Goal: Transaction & Acquisition: Purchase product/service

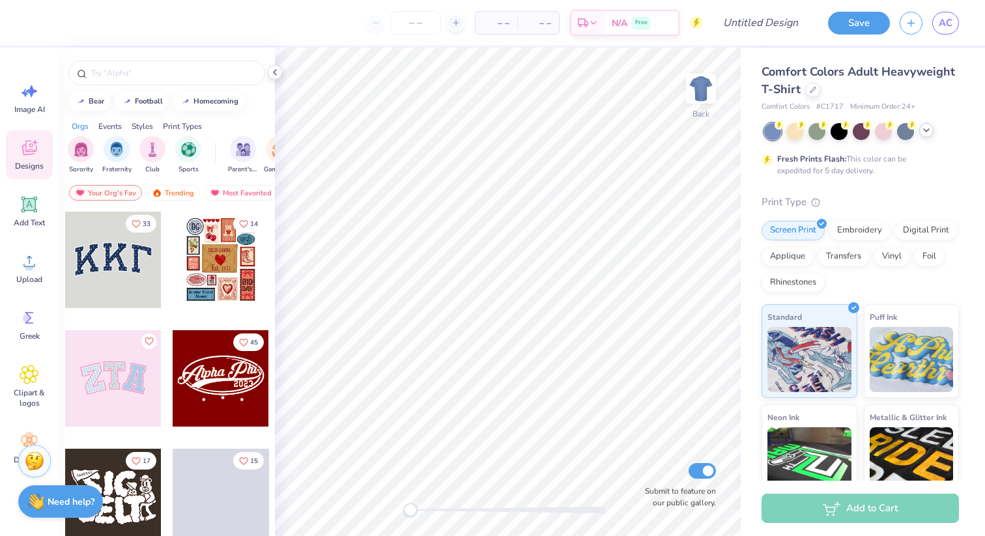
click at [932, 130] on div at bounding box center [926, 130] width 14 height 14
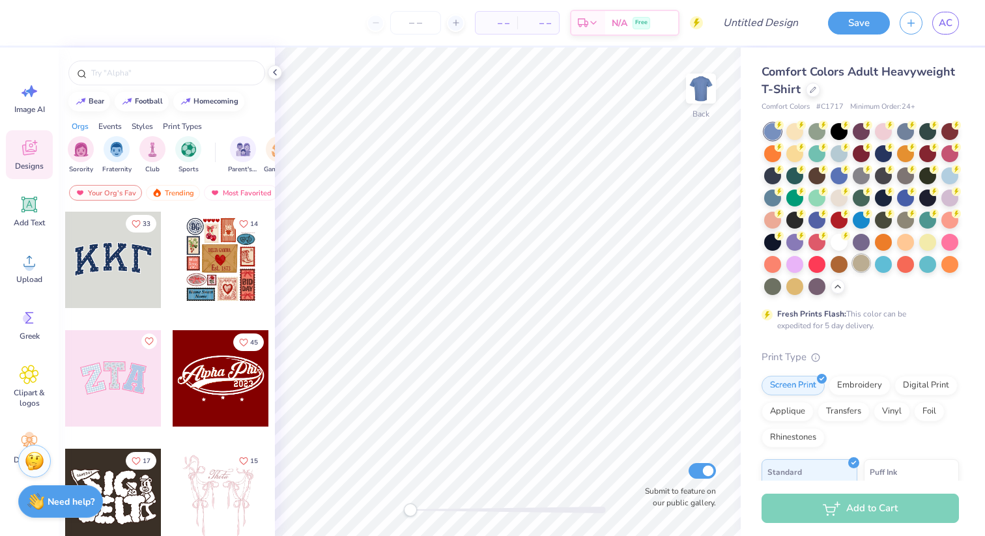
click at [861, 262] on div at bounding box center [861, 263] width 17 height 17
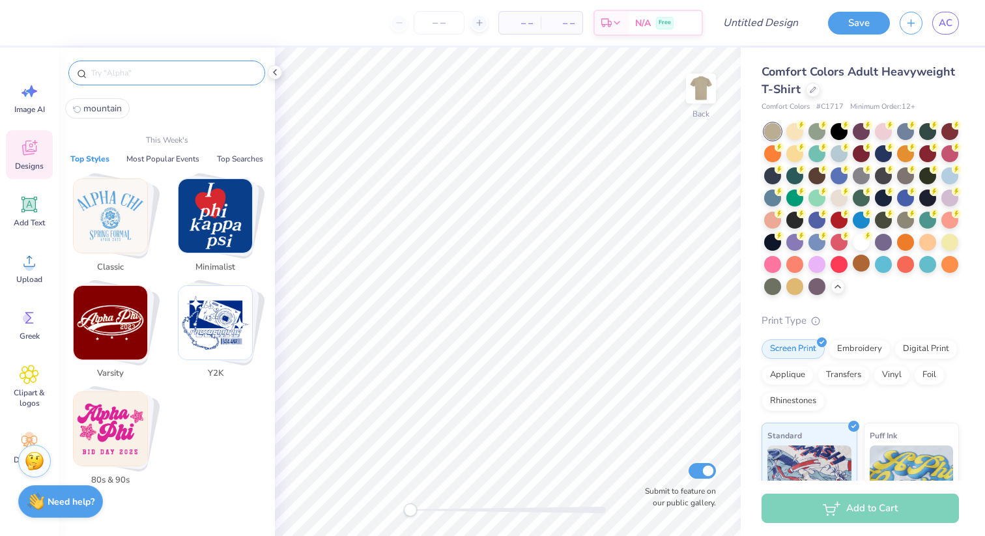
click at [160, 66] on input "text" at bounding box center [173, 72] width 167 height 13
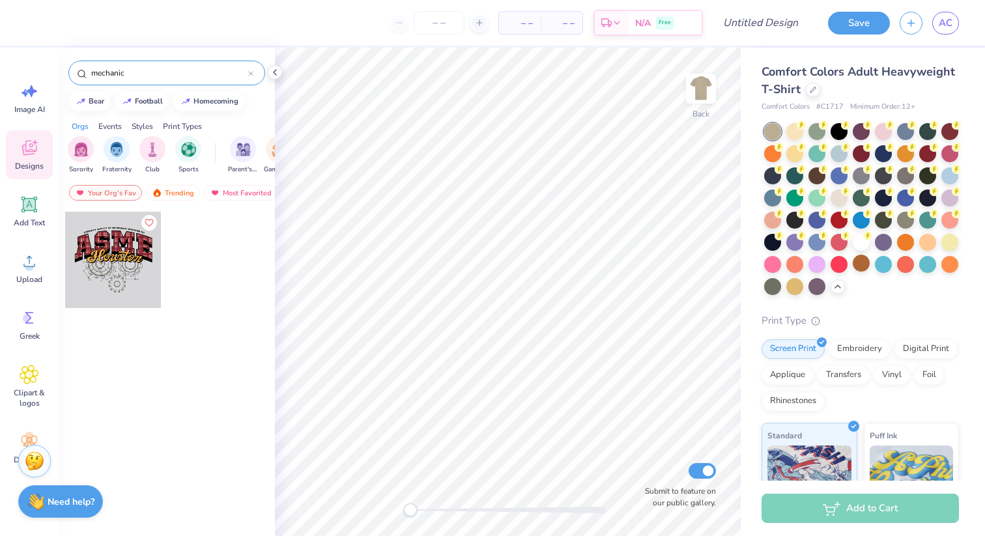
click at [160, 66] on input "mechanic" at bounding box center [169, 72] width 158 height 13
type input "vintage"
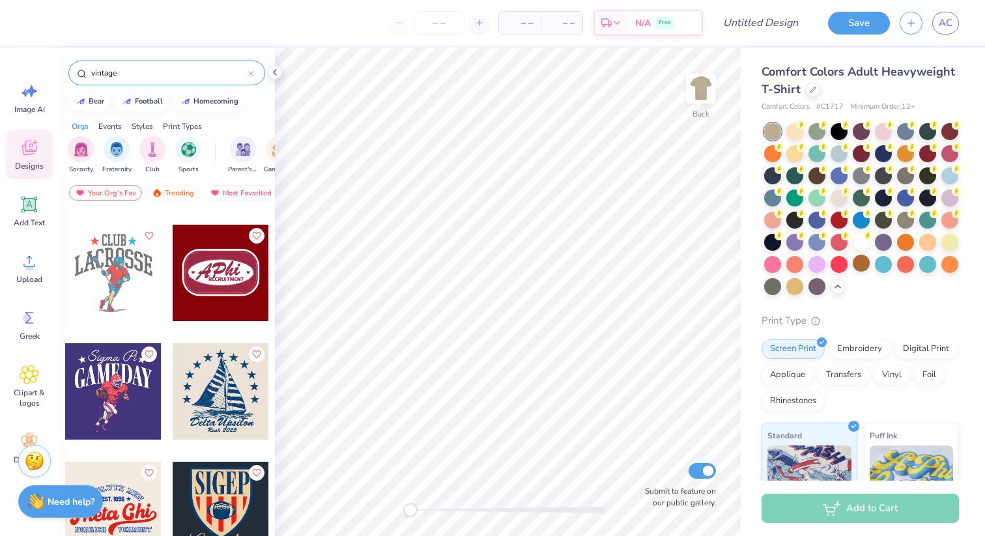
scroll to position [6032, 0]
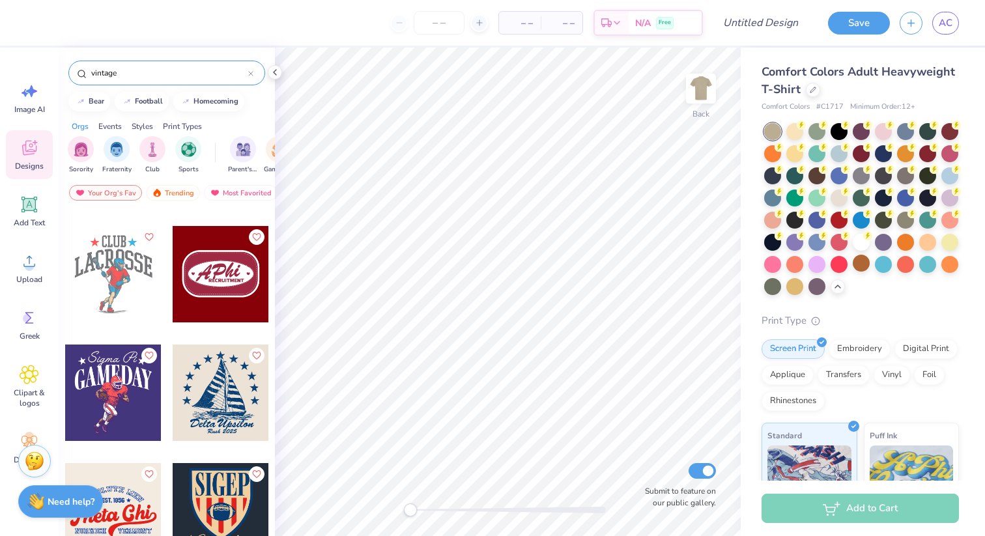
click at [206, 285] on div at bounding box center [221, 274] width 96 height 96
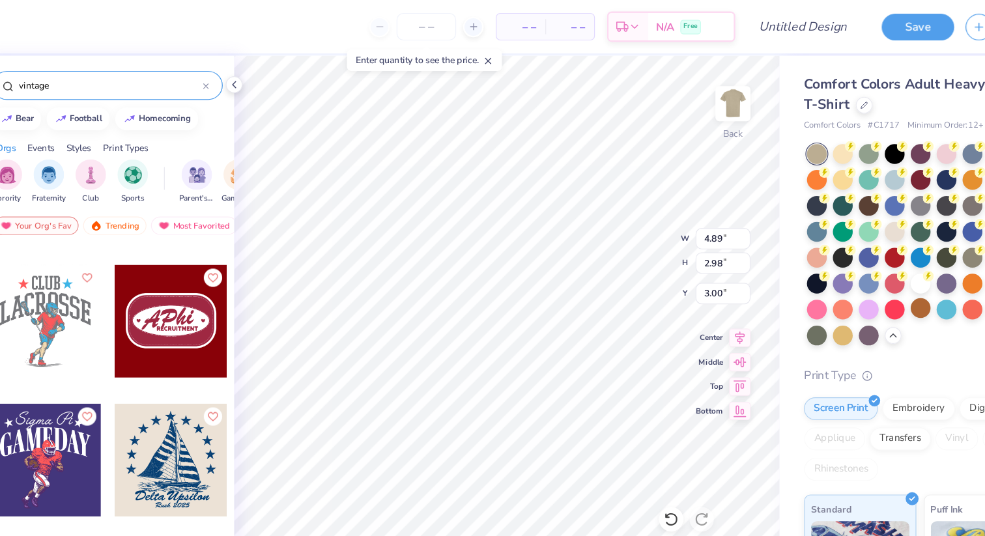
type input "2.81"
type input "1.20"
type input "3.77"
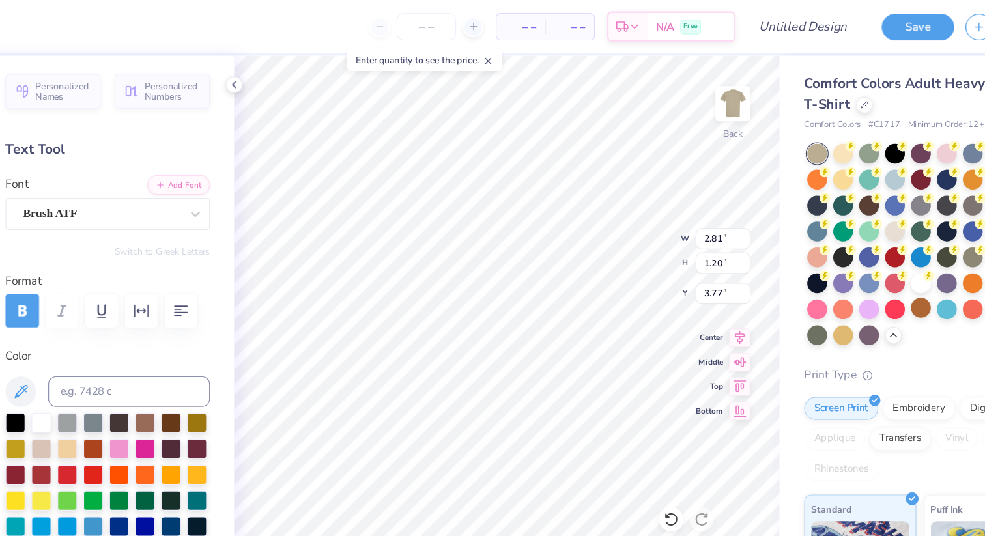
type textarea "f"
type textarea "FLEX"
type input "2.22"
type input "0.23"
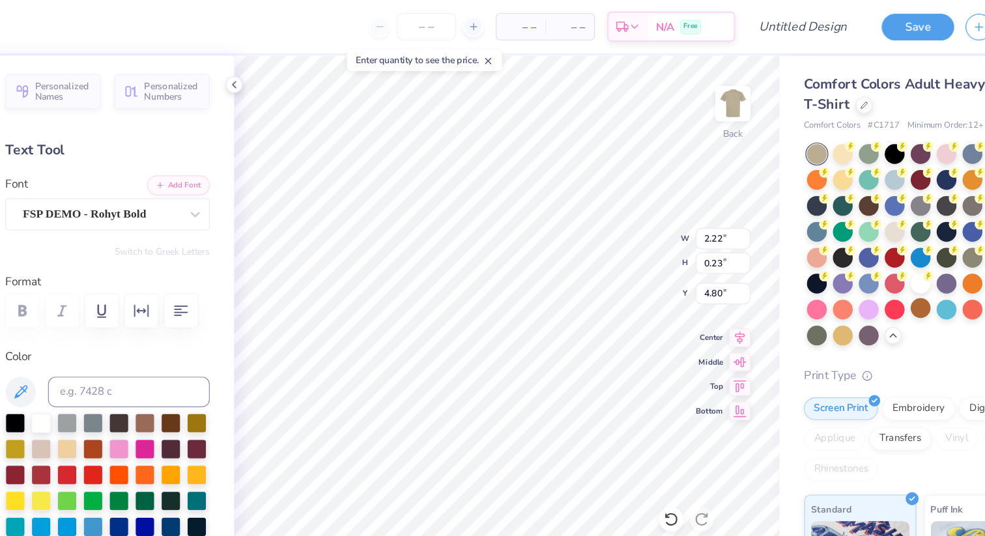
type input "4.80"
type input "3.37"
type input "1.37"
type input "3.62"
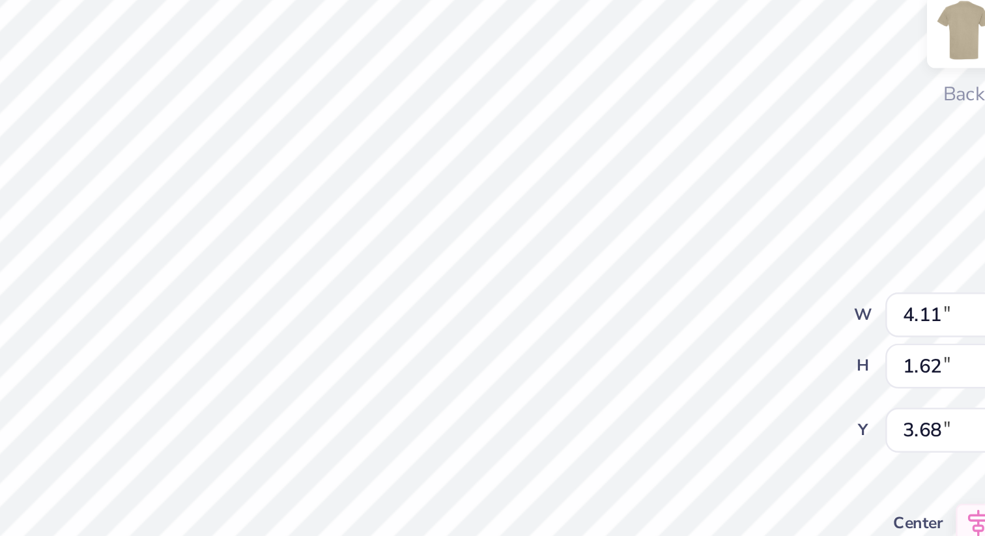
type input "0.21"
type input "0.18"
type input "4.40"
type input "0.21"
type input "0.18"
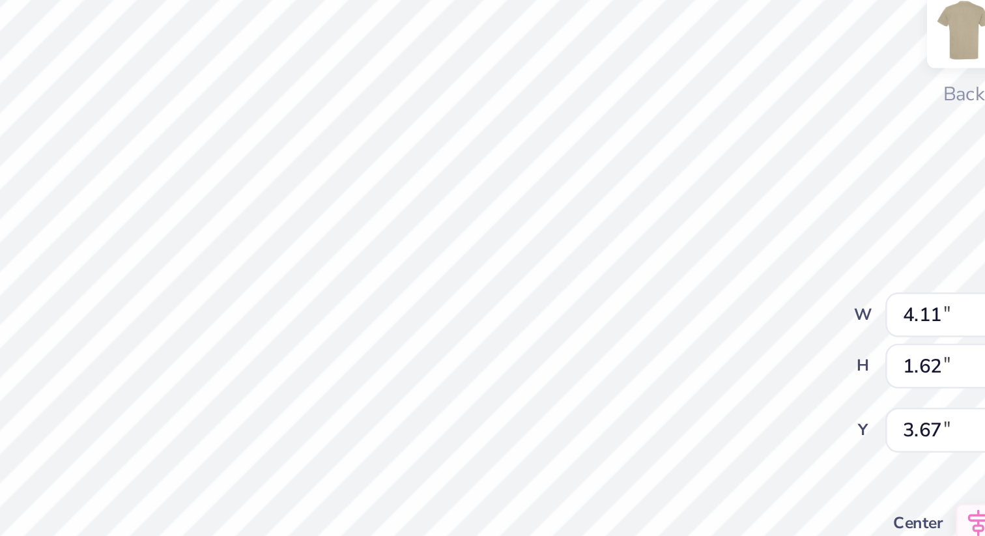
type input "4.40"
type input "3.41"
type input "1.14"
type input "3.91"
type input "4.11"
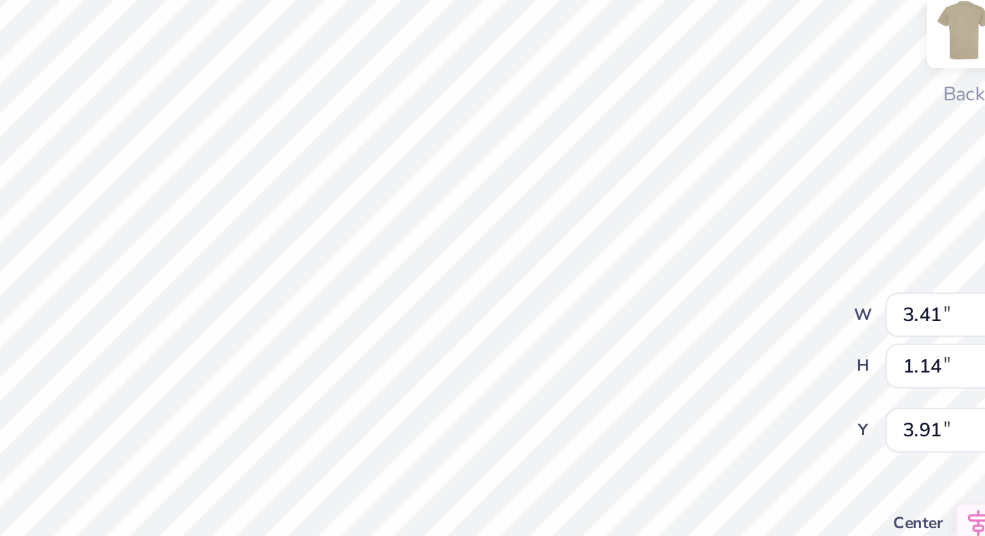
type input "1.62"
type input "3.67"
type input "4.66"
type input "2.76"
type input "3.11"
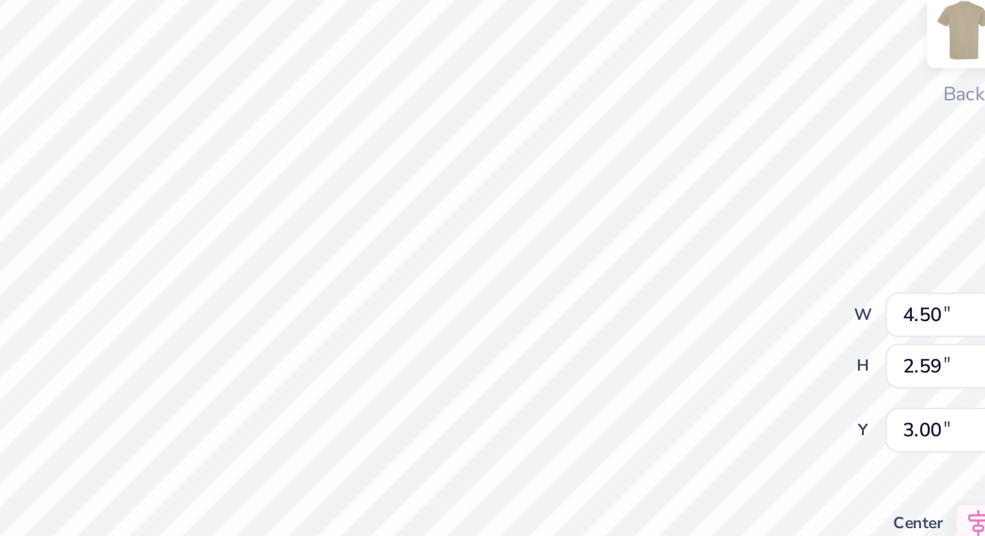
type input "3.61"
type input "3.41"
type input "1.14"
type input "6.98"
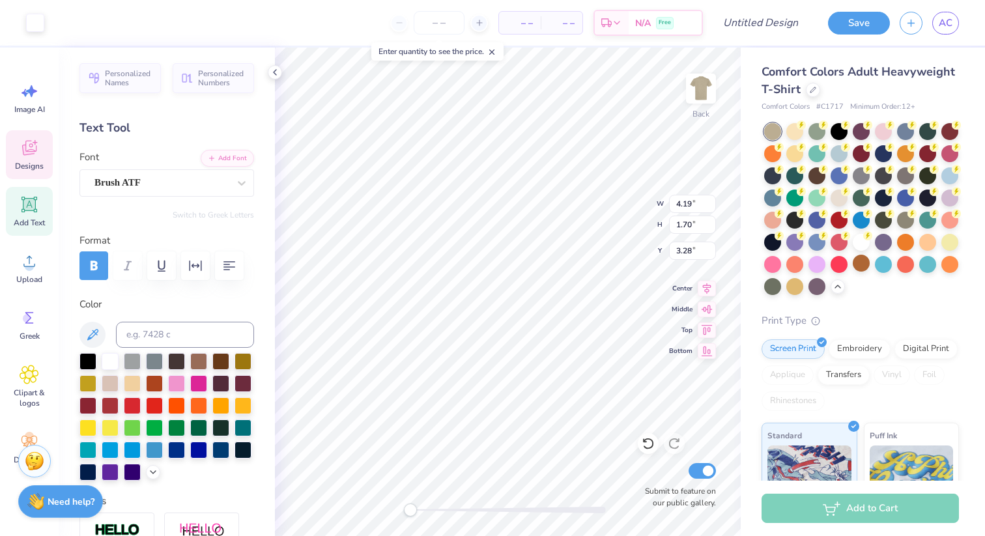
type input "5.10"
type input "2.07"
click at [36, 207] on icon at bounding box center [30, 205] width 20 height 20
type textarea "flex"
click at [229, 194] on div "Super Dream" at bounding box center [166, 182] width 175 height 27
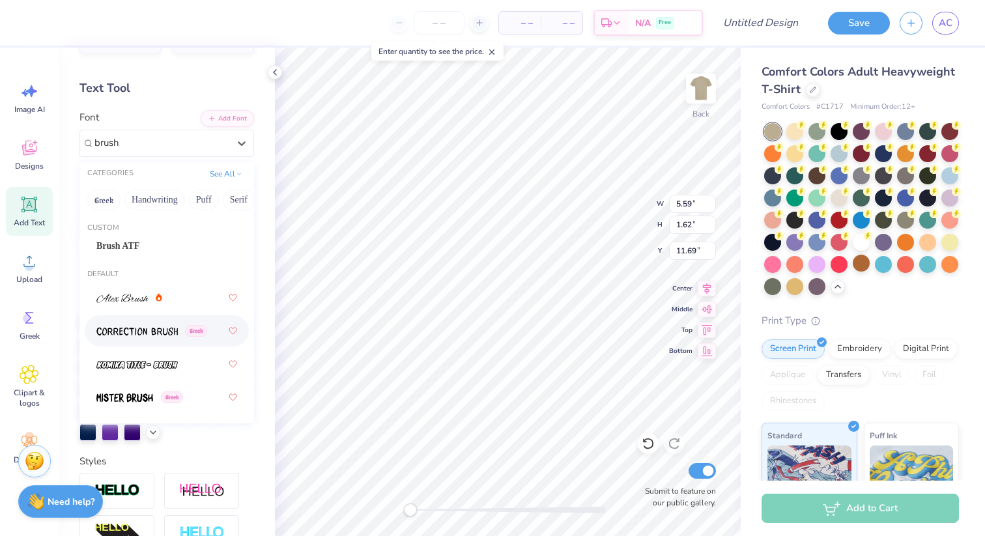
scroll to position [21, 0]
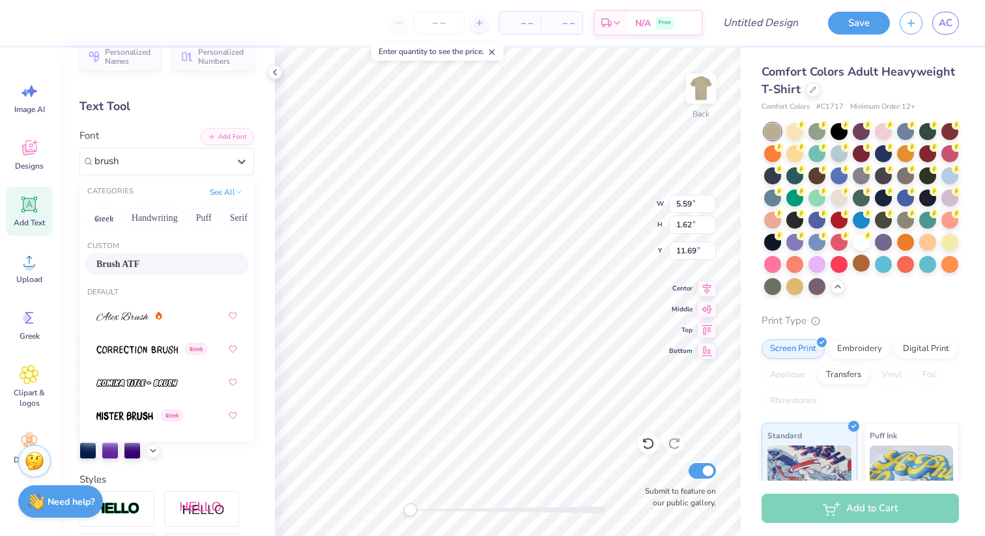
click at [193, 257] on div "Brush ATF" at bounding box center [167, 263] width 164 height 21
type input "brush"
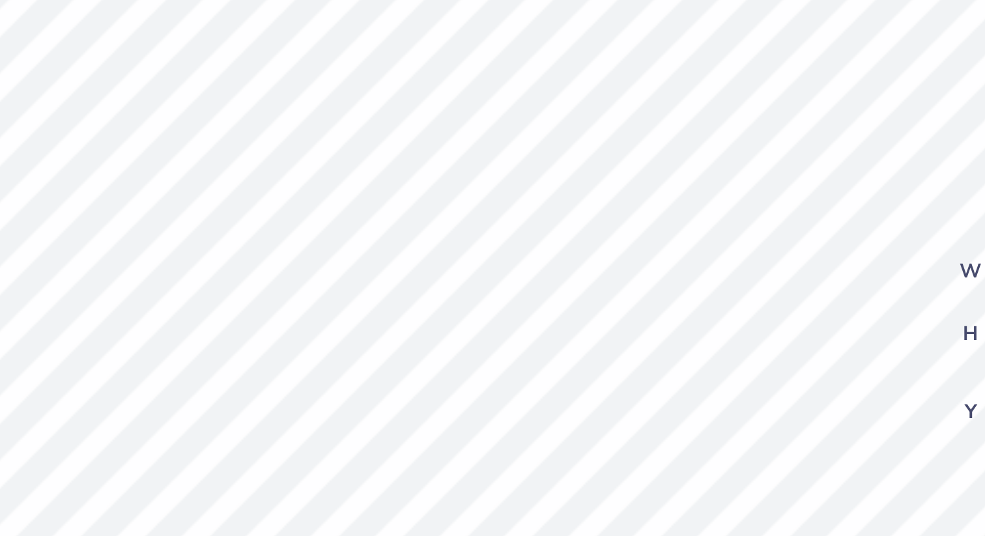
type input "2.22"
type input "1.48"
type input "3.73"
type textarea "Flex"
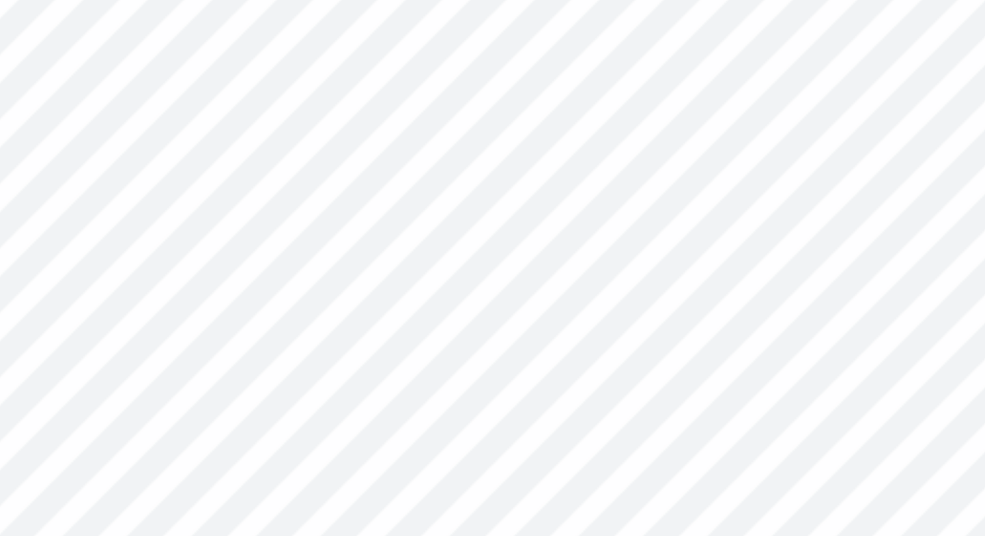
type input "2.94"
type input "1.57"
type input "3.47"
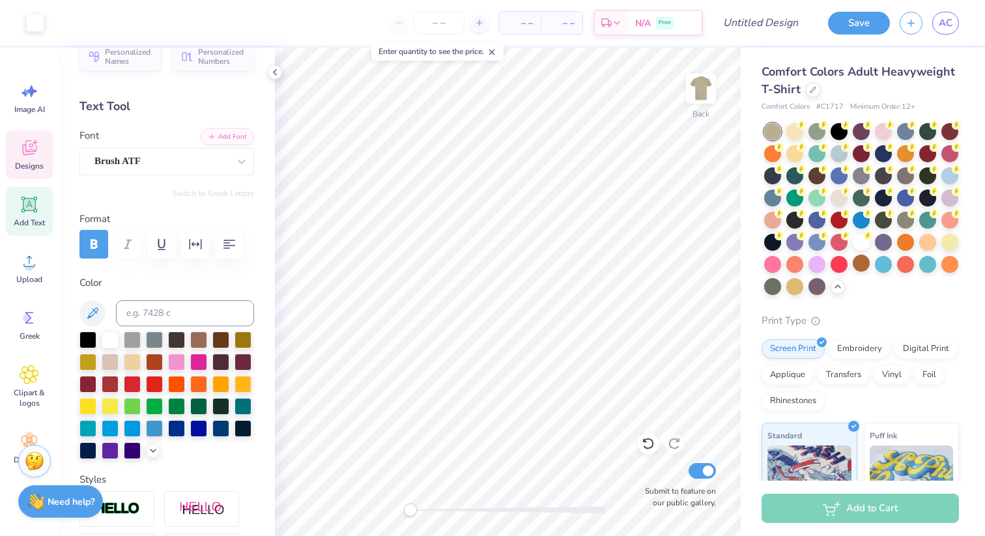
click at [31, 153] on icon at bounding box center [29, 150] width 12 height 10
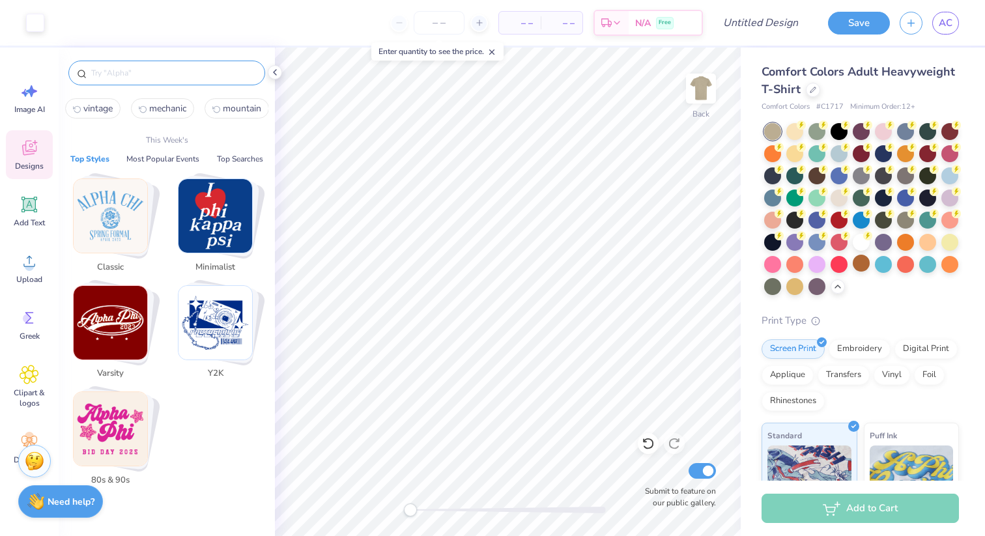
click at [135, 73] on input "text" at bounding box center [173, 72] width 167 height 13
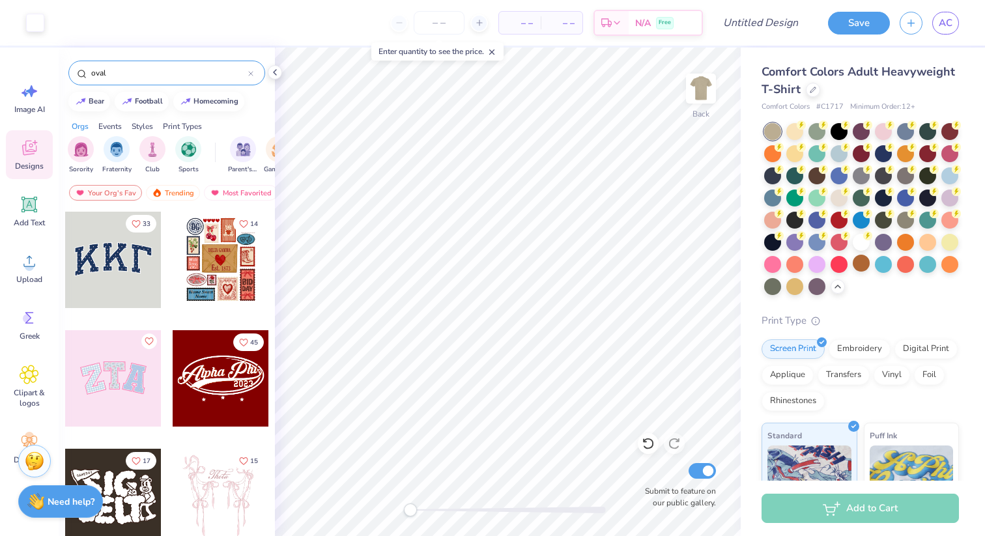
type input "oval"
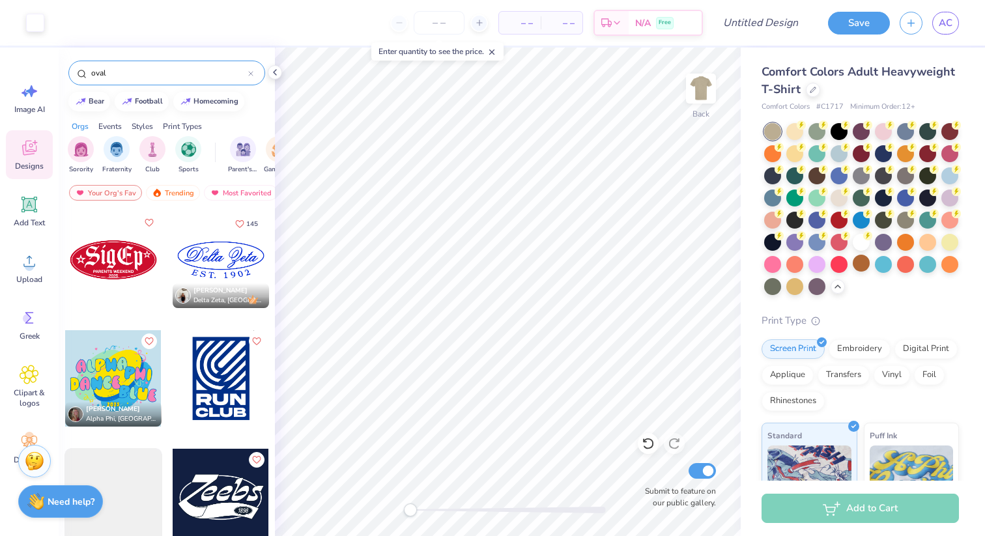
click at [200, 238] on div at bounding box center [221, 260] width 96 height 96
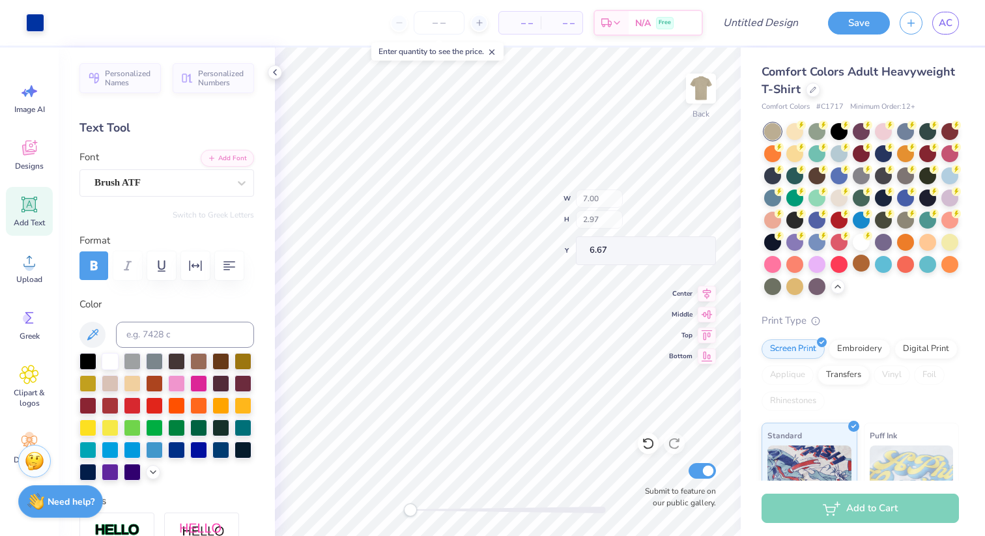
type input "5.97"
type input "1.70"
type input "7.09"
type textarea "Flex"
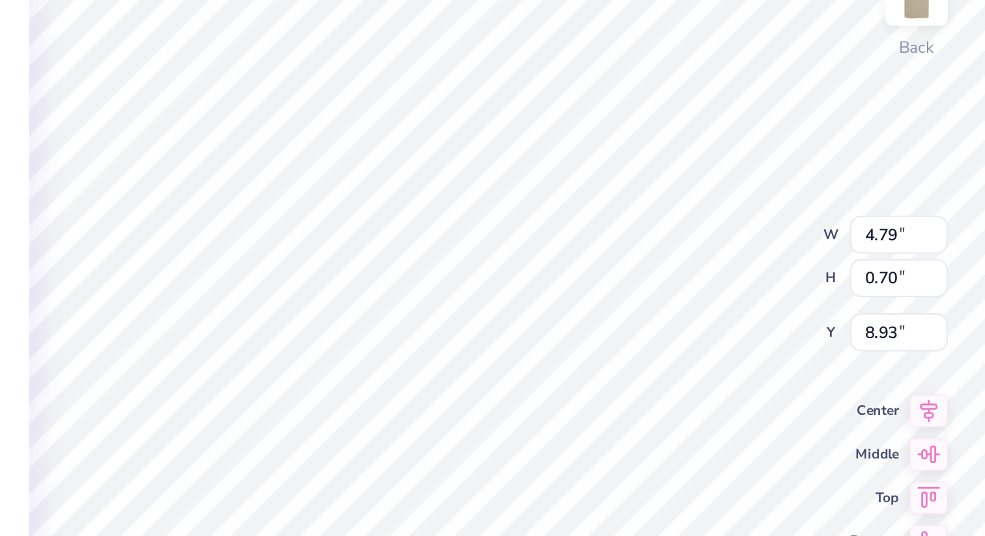
scroll to position [0, 2]
type textarea "E S T. 2015"
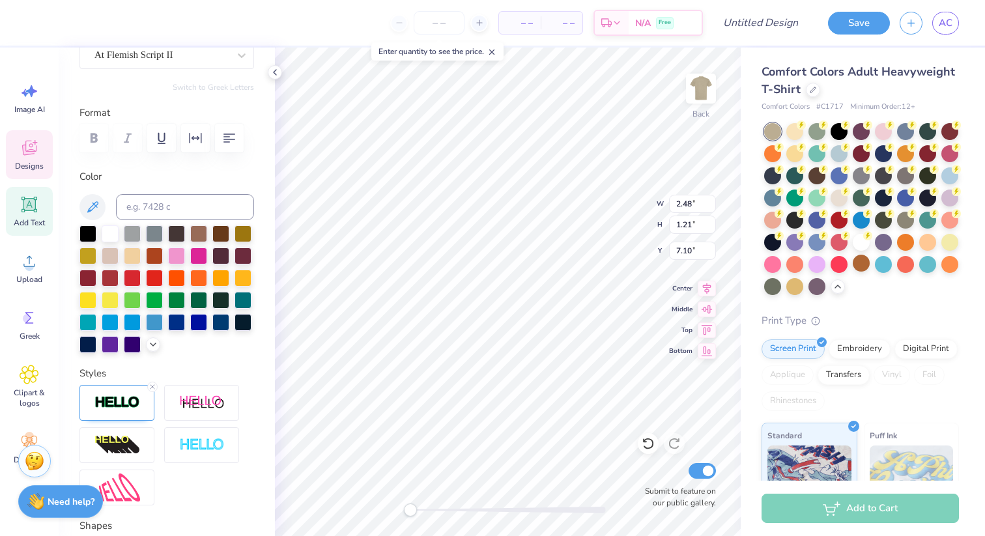
scroll to position [25, 0]
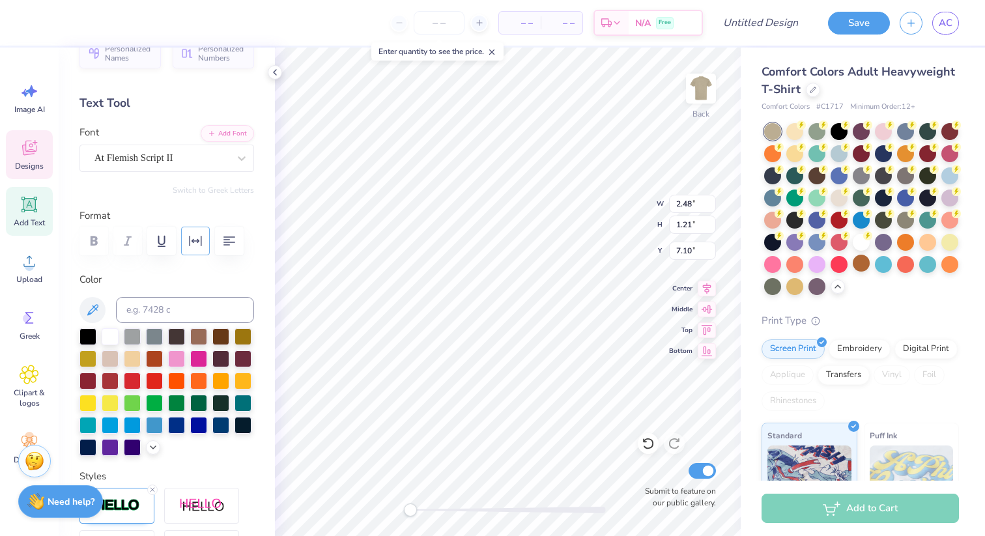
click at [206, 244] on button "button" at bounding box center [195, 241] width 29 height 29
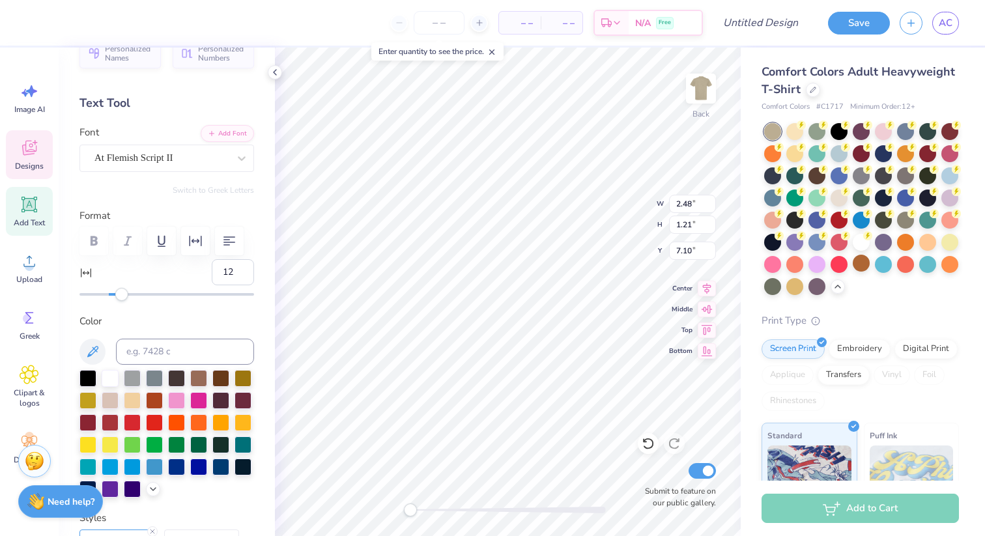
type input "13"
drag, startPoint x: 109, startPoint y: 295, endPoint x: 127, endPoint y: 296, distance: 18.3
click at [127, 296] on div "Accessibility label" at bounding box center [127, 294] width 13 height 13
type input "17"
click at [133, 296] on div "Accessibility label" at bounding box center [133, 294] width 13 height 13
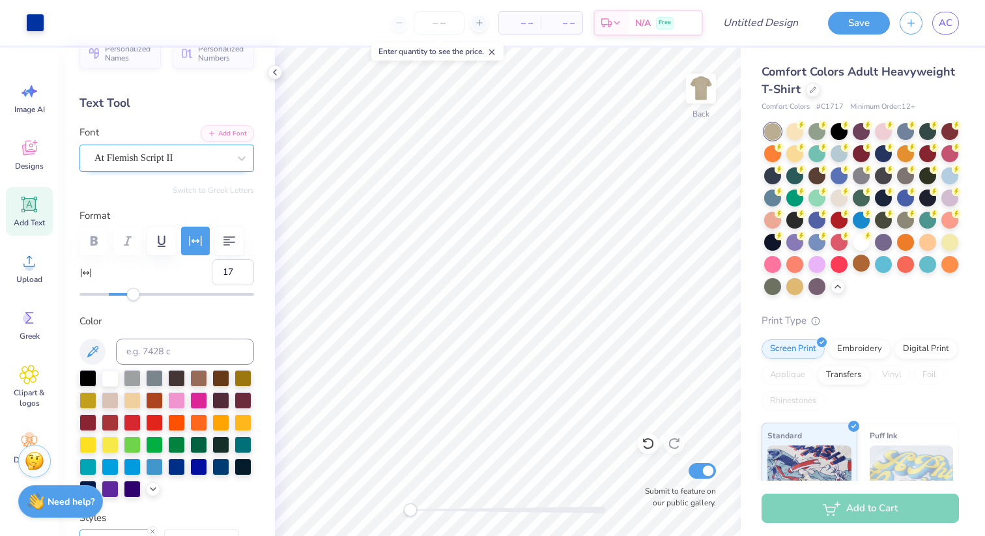
scroll to position [0, 0]
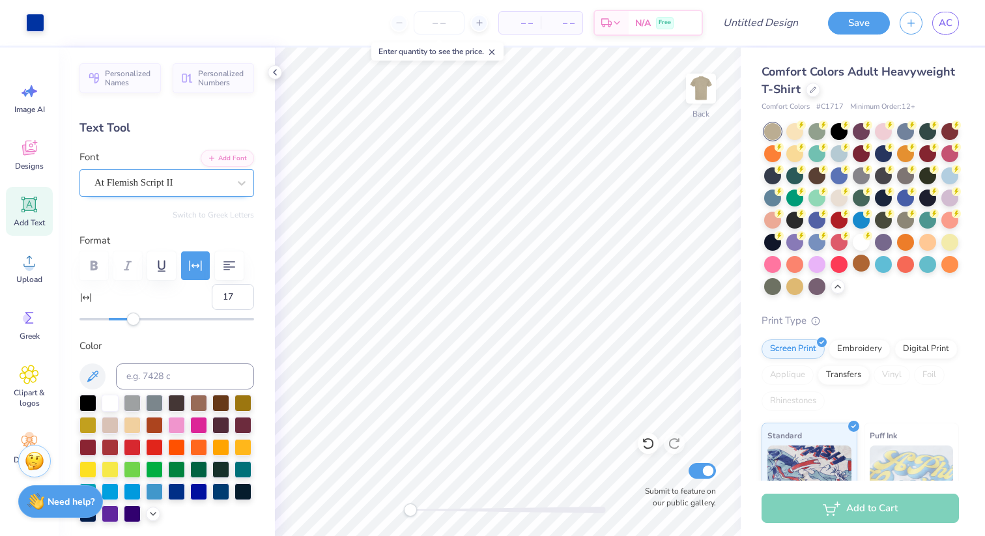
click at [146, 185] on div "At Flemish Script II" at bounding box center [161, 183] width 137 height 20
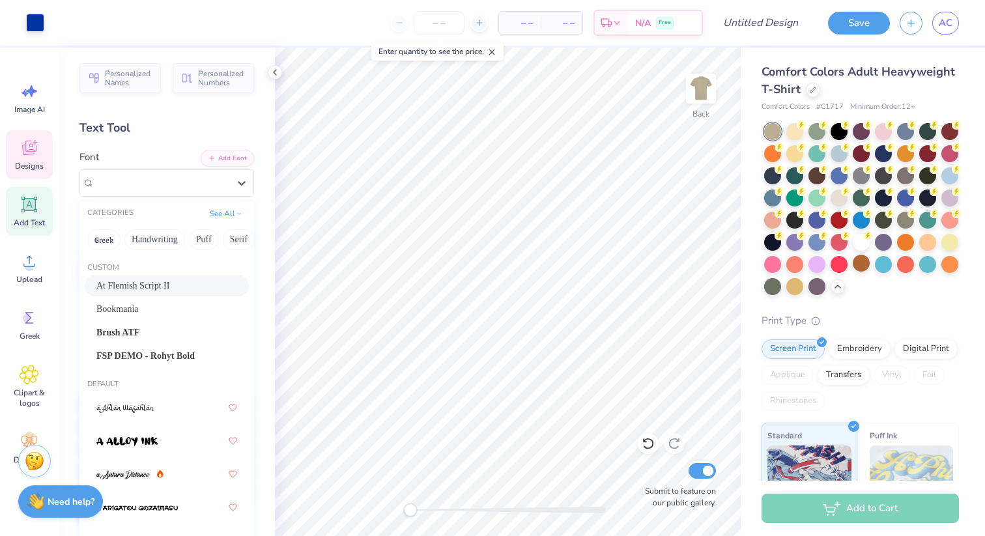
click at [30, 145] on icon at bounding box center [30, 148] width 20 height 20
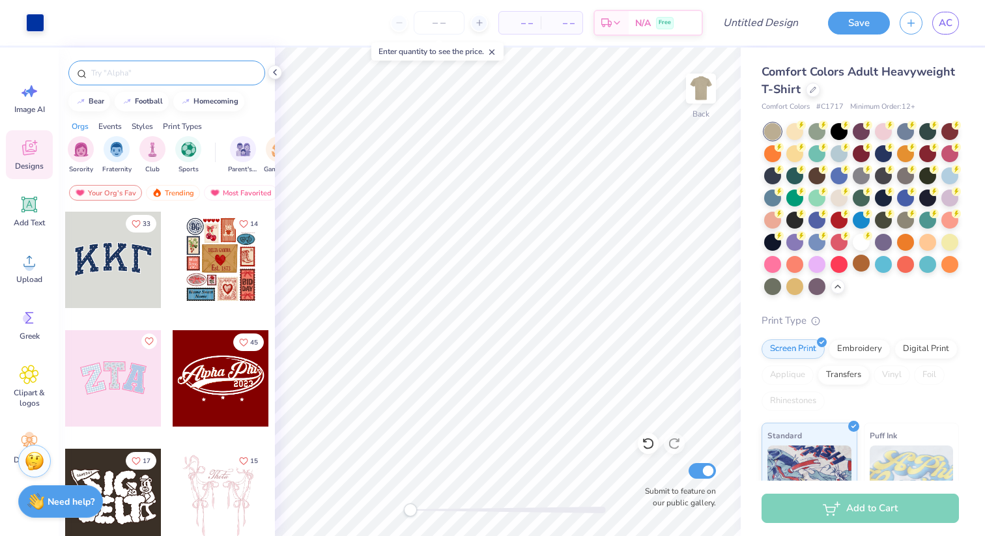
click at [149, 63] on div at bounding box center [166, 73] width 197 height 25
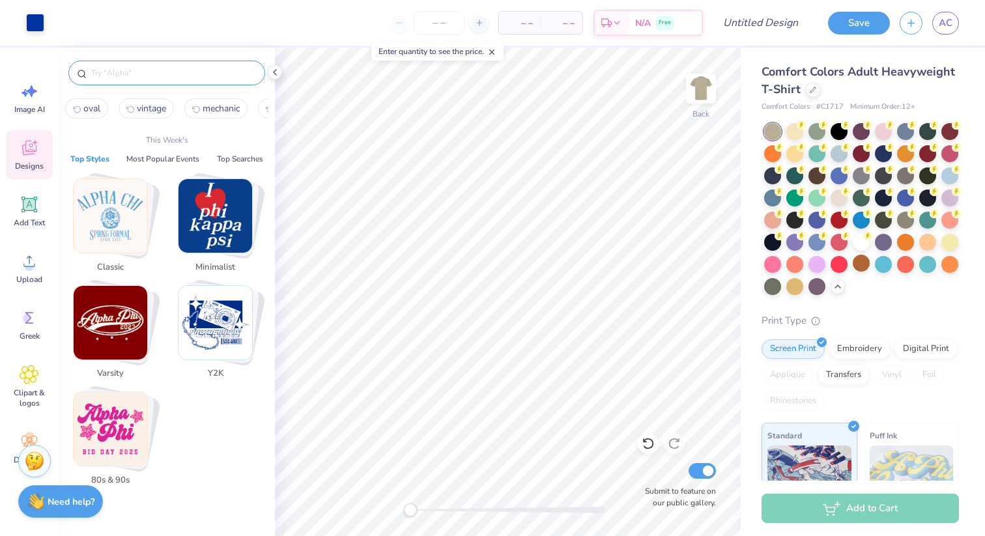
click at [149, 71] on input "text" at bounding box center [173, 72] width 167 height 13
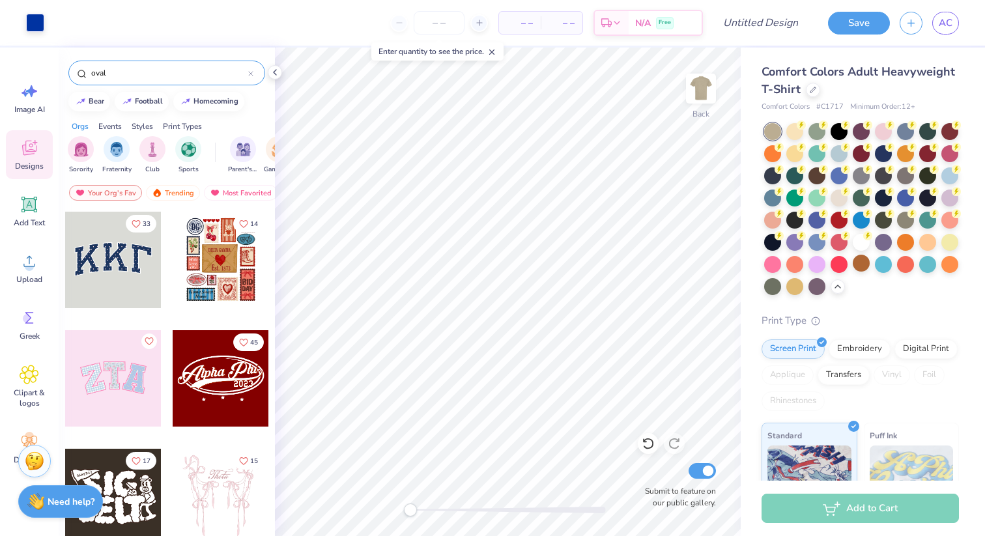
type input "oval"
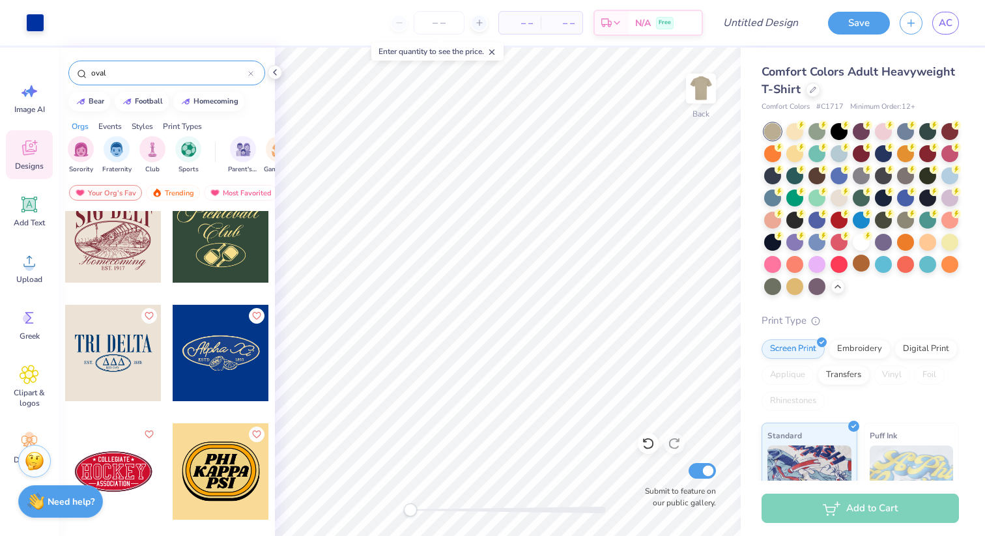
scroll to position [904, 0]
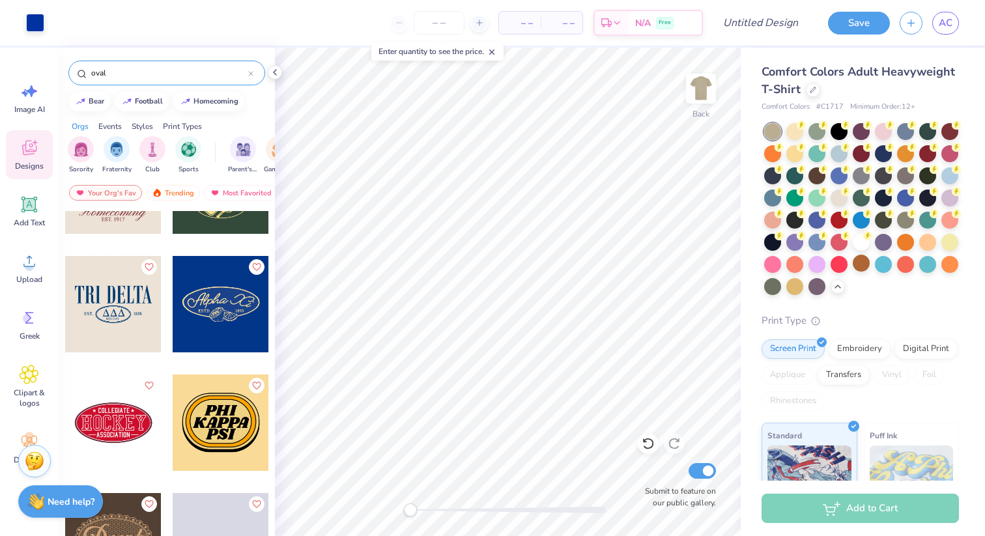
click at [200, 301] on div at bounding box center [221, 304] width 96 height 96
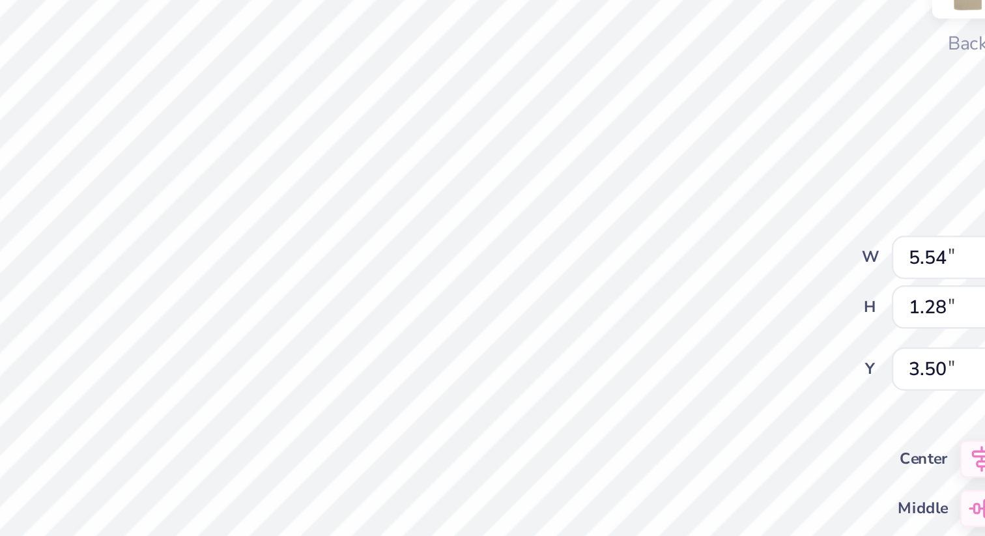
type input "5.54"
type input "1.28"
type input "3.50"
type input "1.28"
type input "1.21"
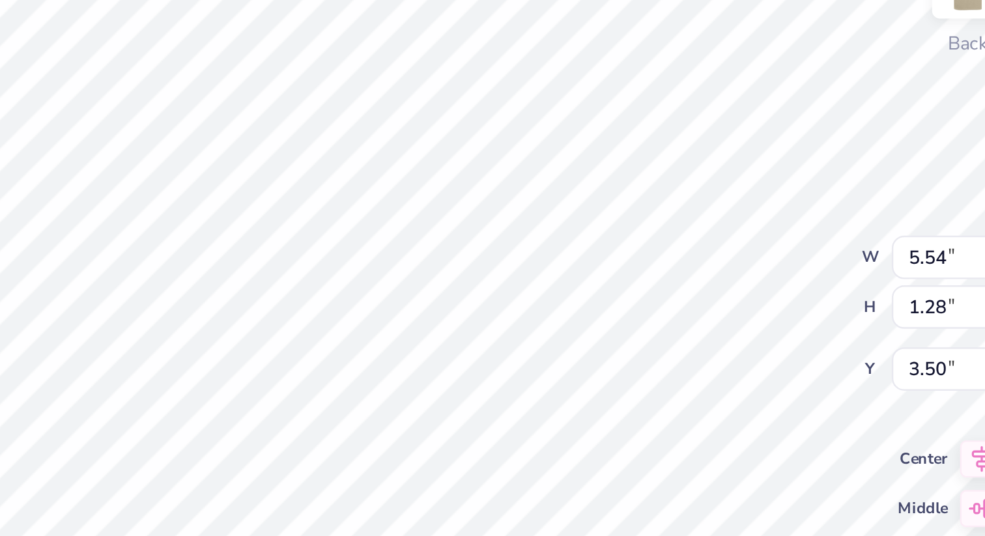
type input "4.71"
type textarea "AlphXi"
type textarea "FLEX"
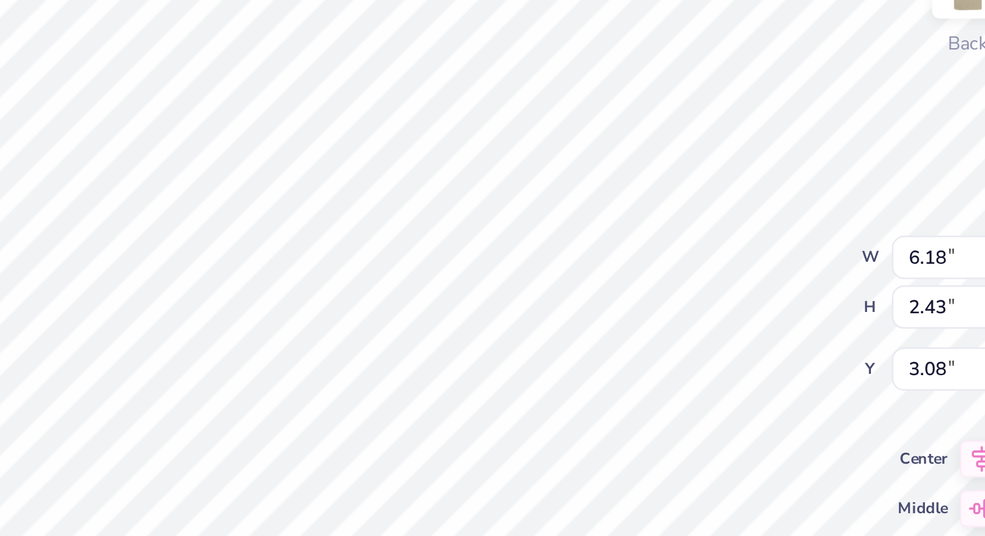
type input "0.91"
type input "0.25"
type input "4.89"
type textarea "EST."
type input "0.66"
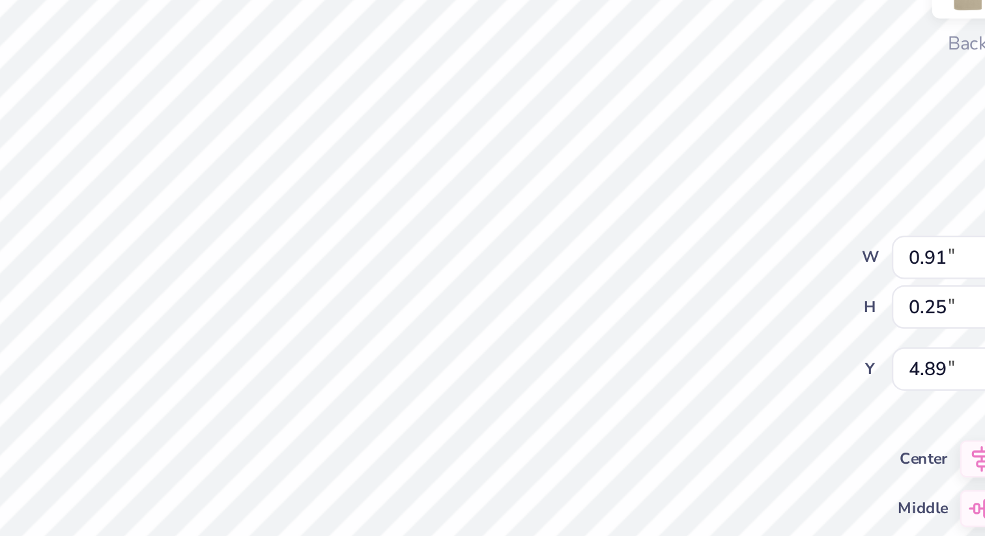
type input "4.88"
type textarea "2015"
type input "6.18"
type input "2.43"
type input "3.08"
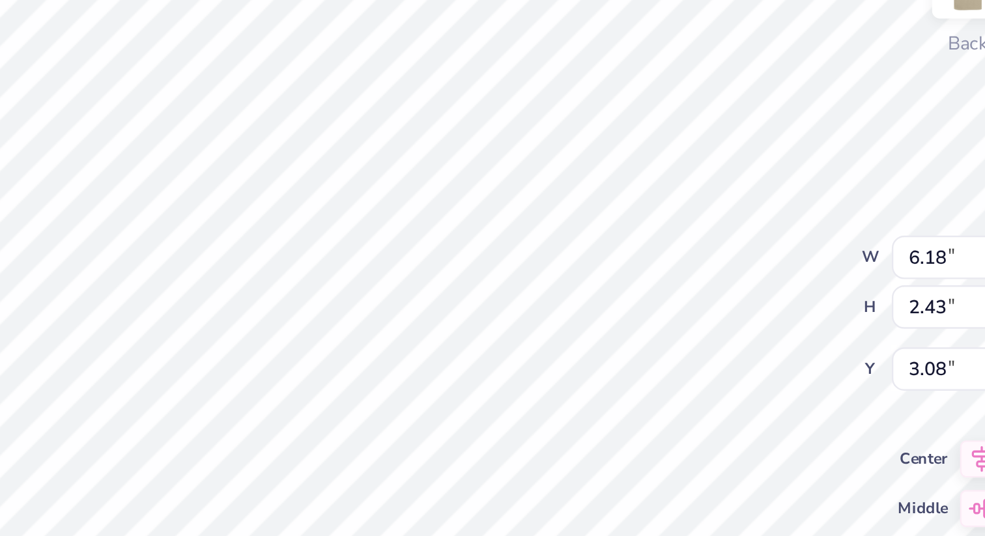
type input "0.67"
type input "0.24"
type input "4.88"
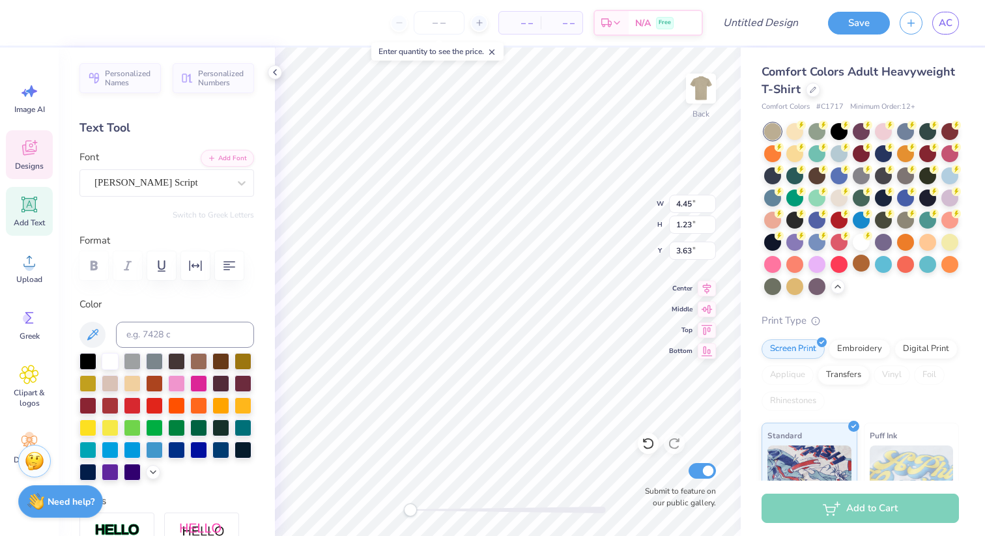
type textarea "flex"
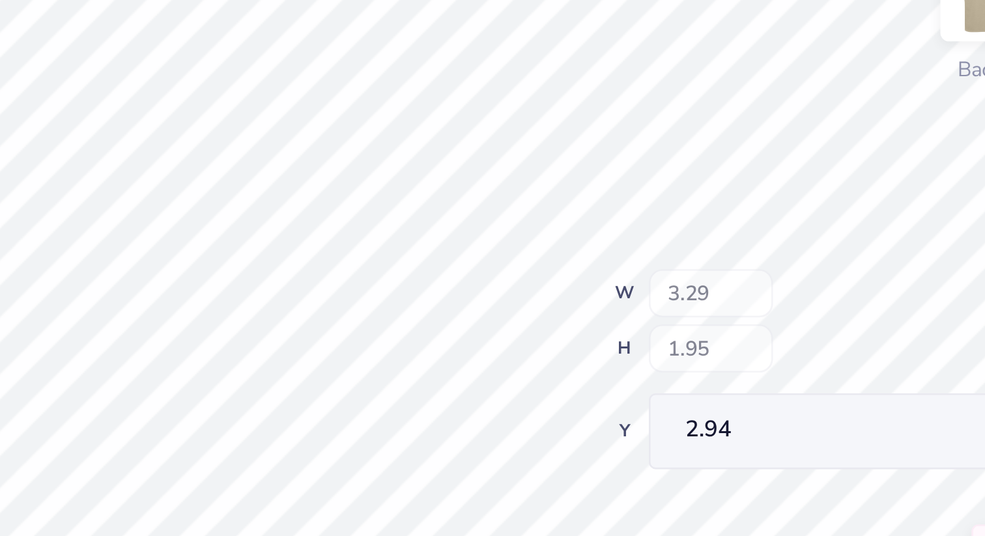
type input "3.29"
type input "1.95"
type input "2.94"
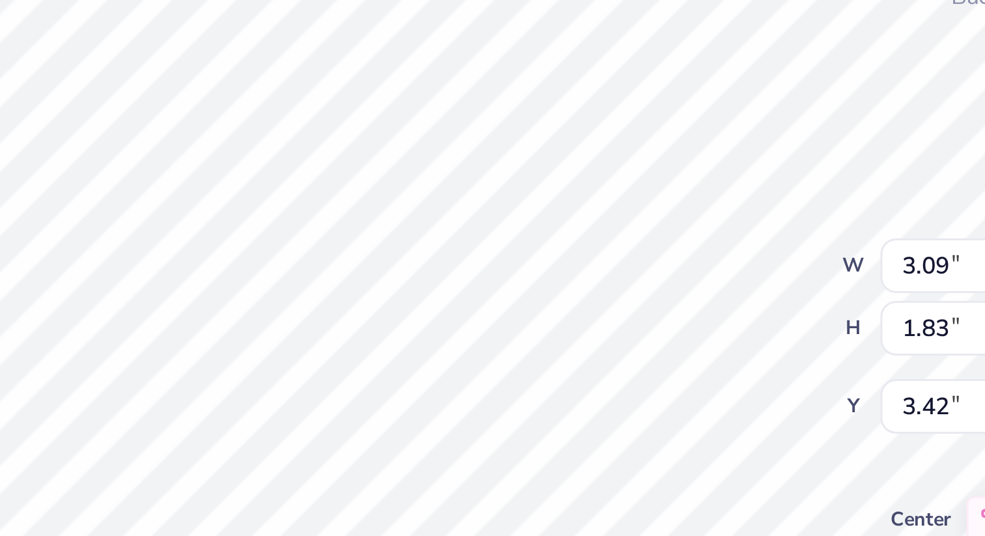
type input "3.09"
type input "1.83"
type input "3.42"
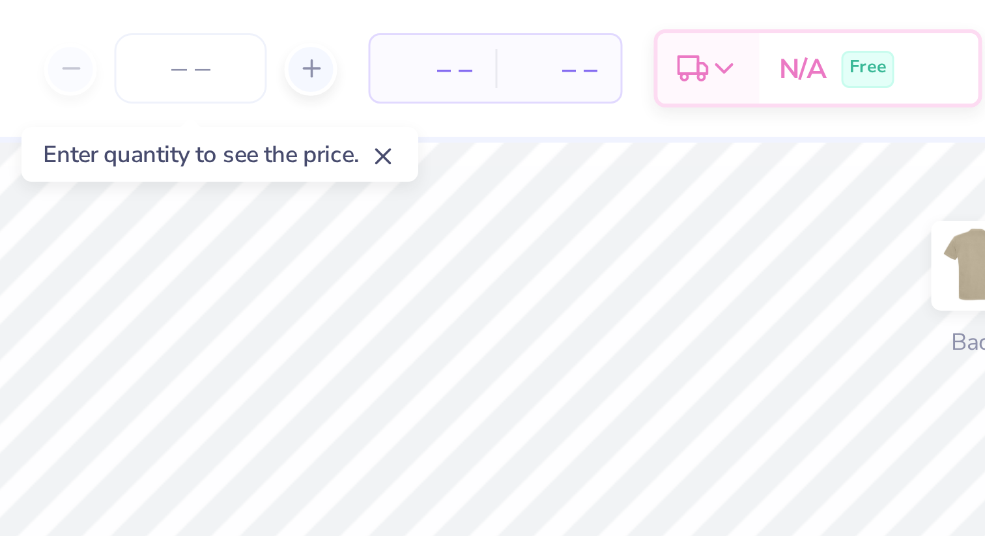
click at [498, 58] on div "Enter quantity to see the price." at bounding box center [449, 51] width 132 height 18
click at [508, 48] on icon at bounding box center [503, 52] width 9 height 9
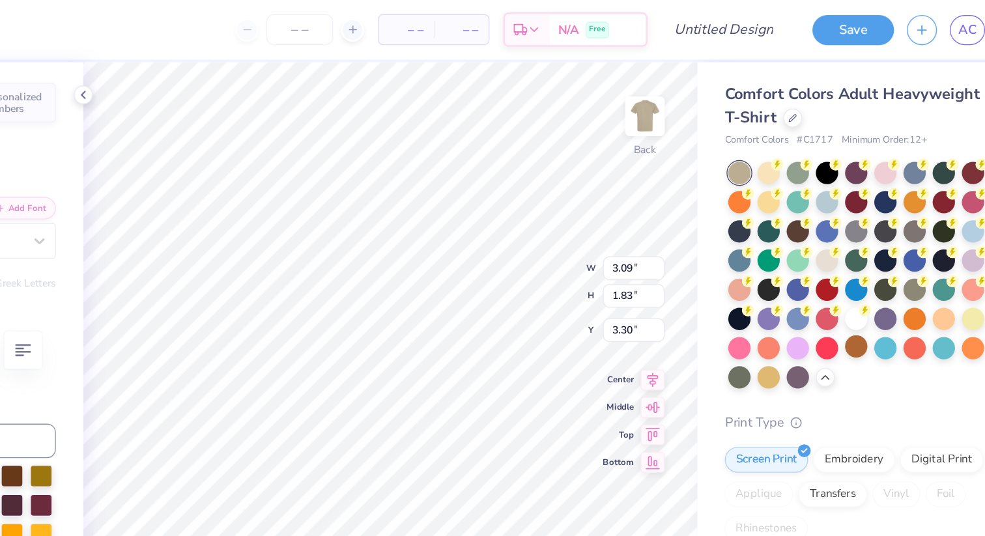
type textarea "Flex"
type input "3.61"
type input "1.55"
type input "3.58"
type input "3.77"
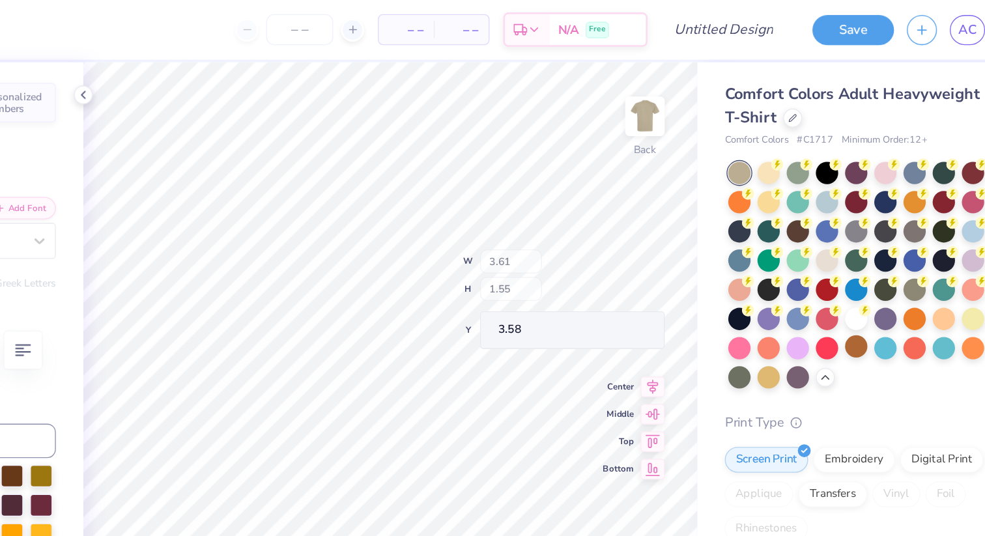
type input "1.62"
type input "3.51"
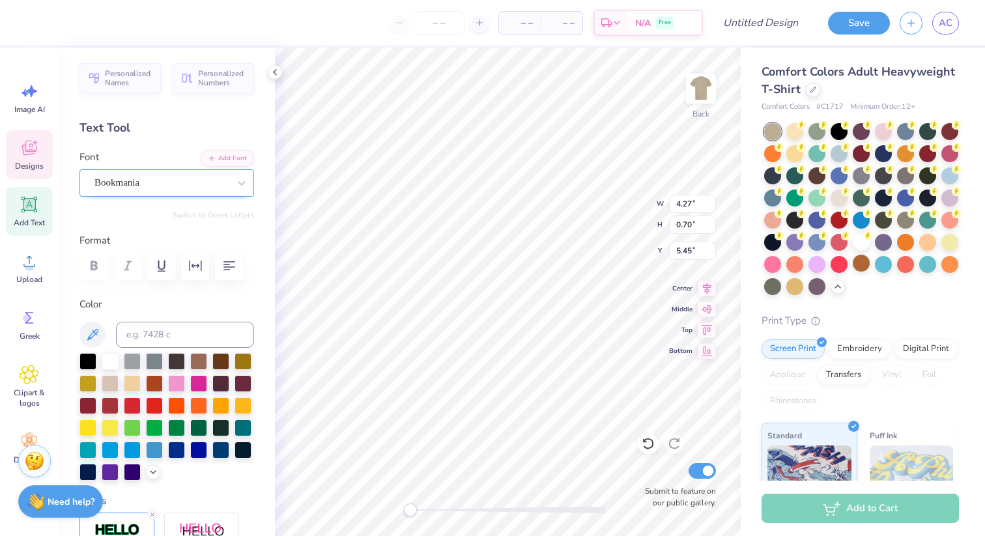
click at [162, 190] on div at bounding box center [161, 183] width 134 height 18
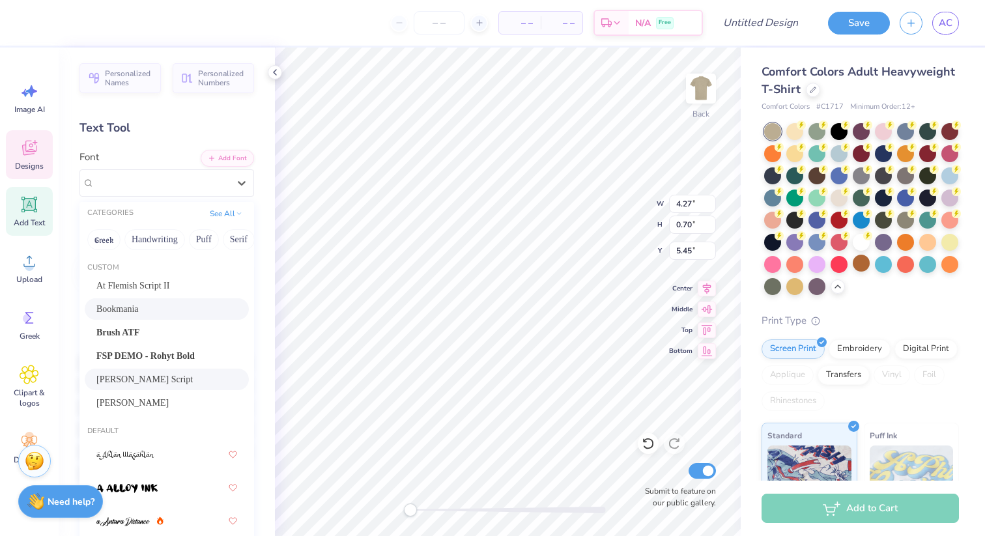
click at [156, 384] on div "[PERSON_NAME] Script" at bounding box center [166, 380] width 141 height 14
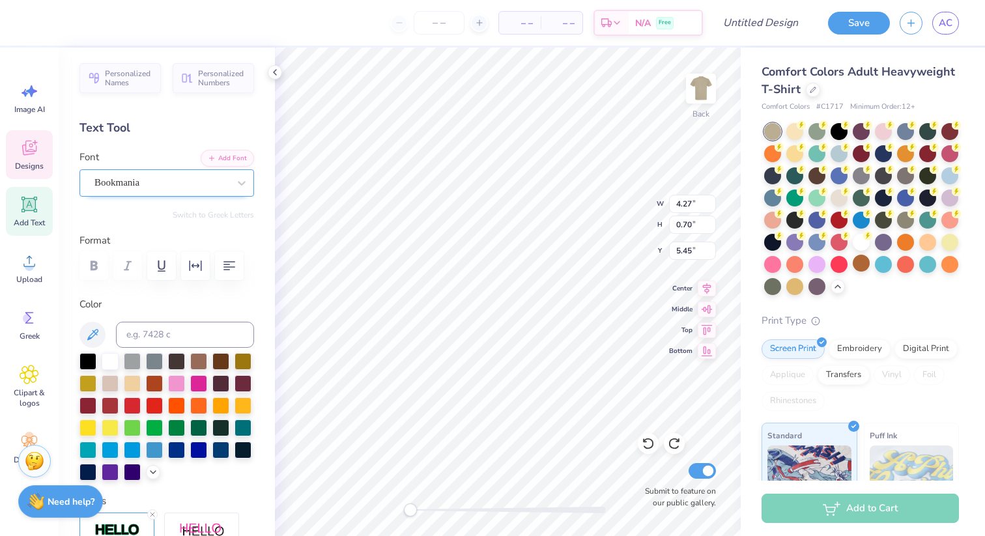
click at [207, 177] on div "Bookmania" at bounding box center [161, 183] width 137 height 20
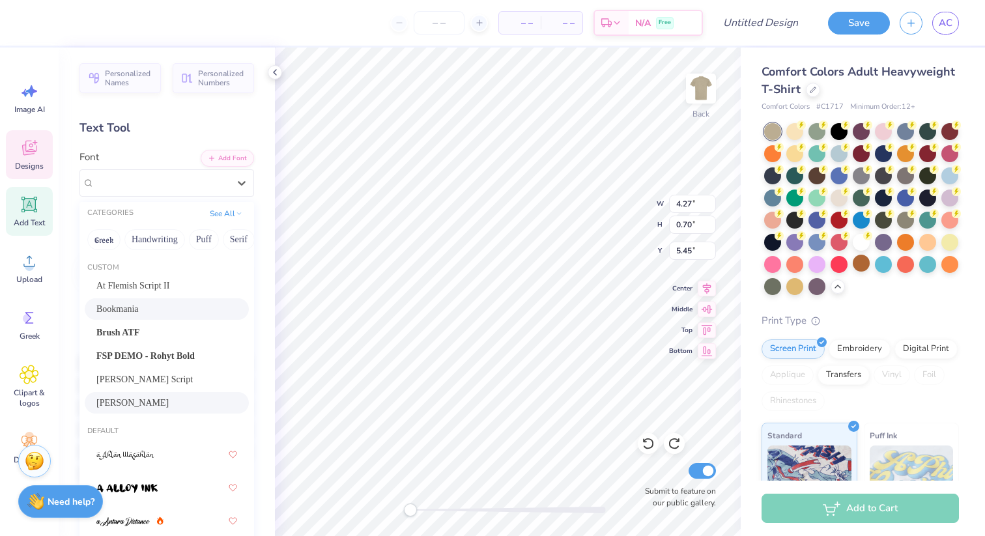
scroll to position [26, 0]
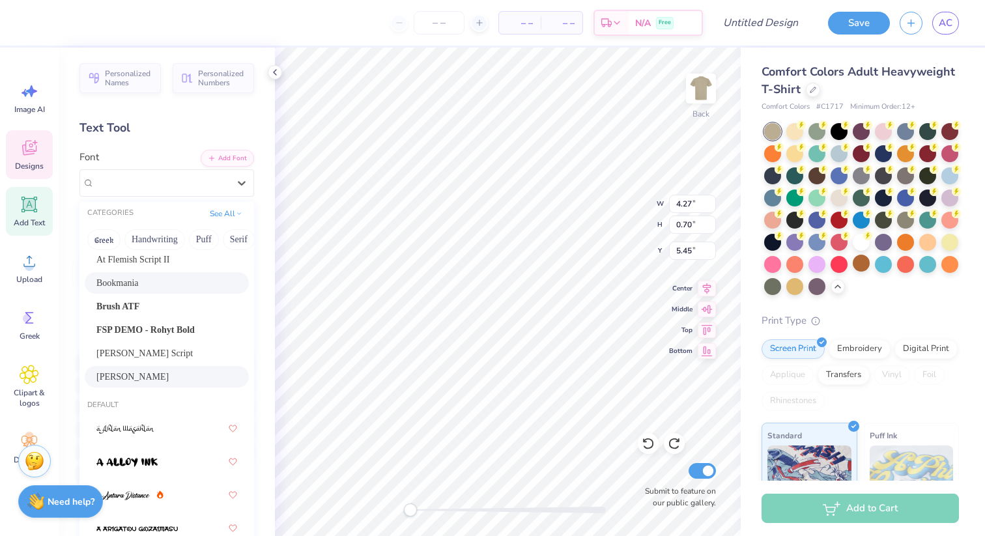
click at [211, 381] on div "[PERSON_NAME]" at bounding box center [166, 377] width 141 height 14
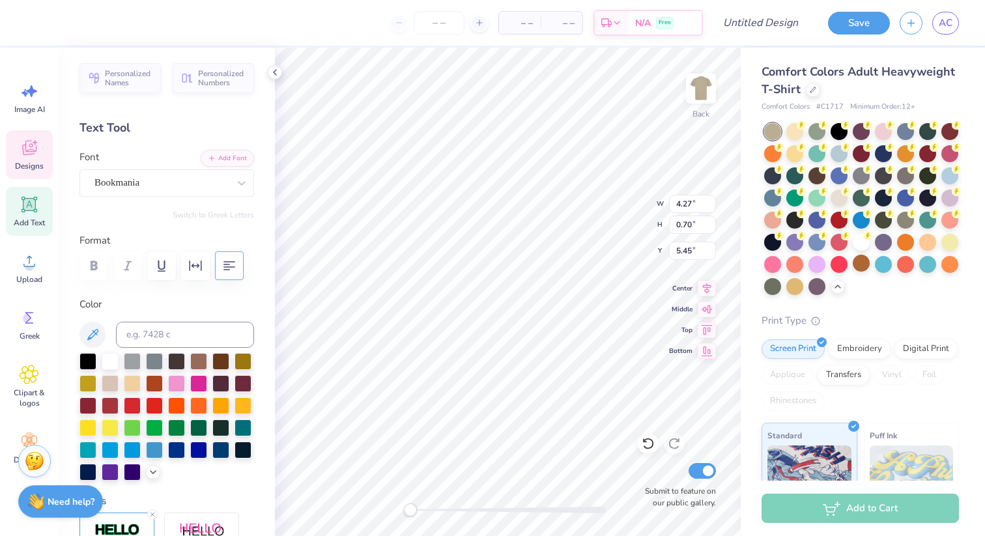
scroll to position [0, 2]
type input "3.75"
type input "0.61"
type input "5.54"
click at [235, 187] on icon at bounding box center [241, 183] width 13 height 13
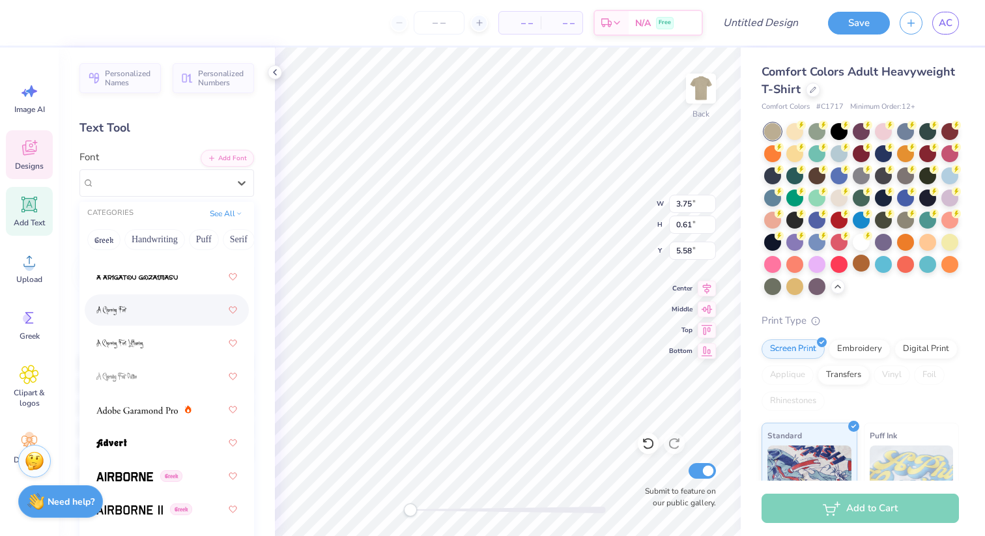
scroll to position [315, 0]
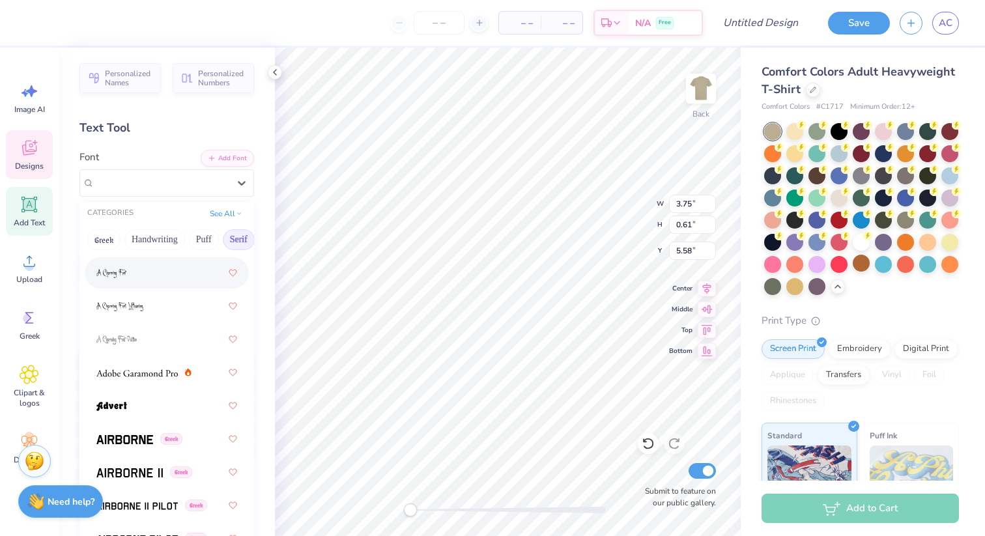
click at [240, 235] on button "Serif" at bounding box center [239, 239] width 32 height 21
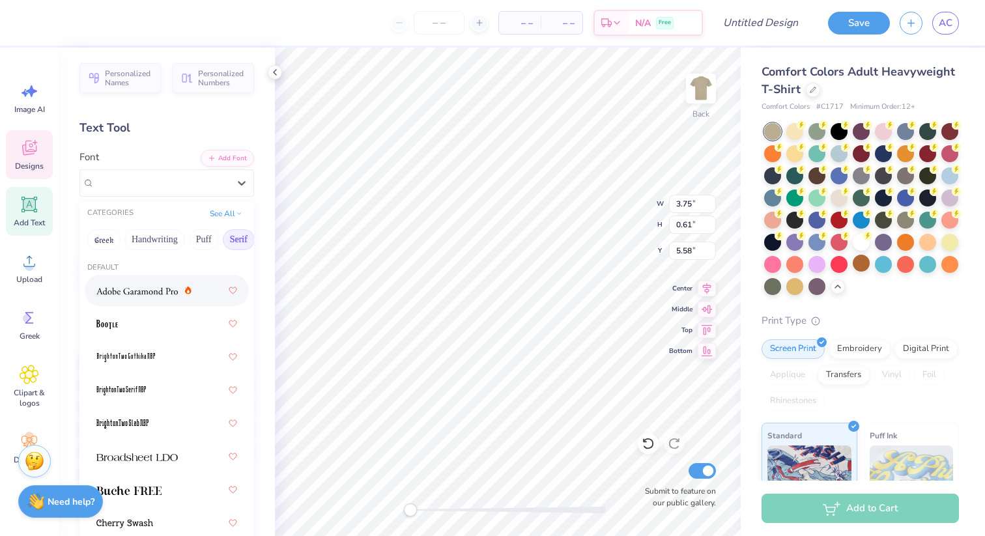
click at [150, 284] on span at bounding box center [136, 291] width 81 height 14
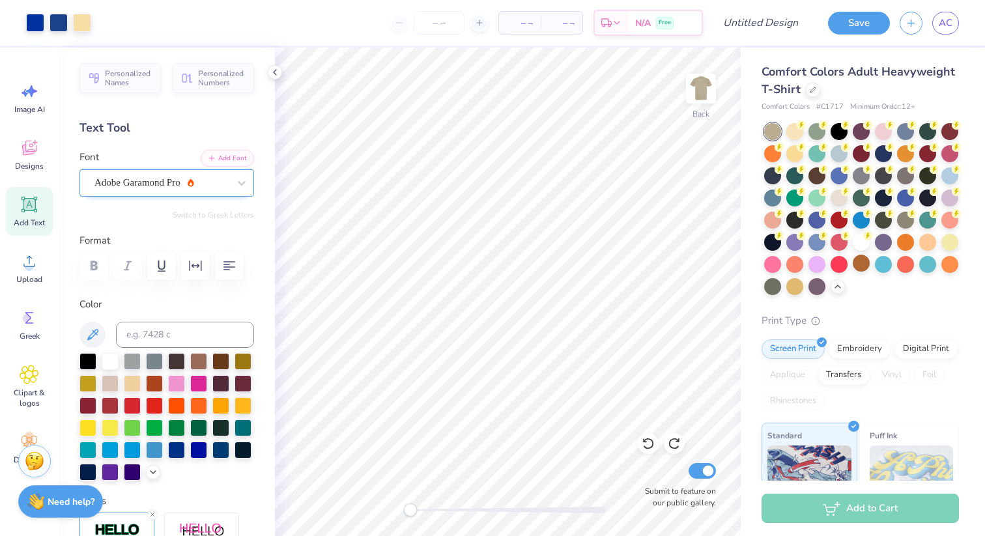
click at [213, 191] on div at bounding box center [161, 183] width 134 height 18
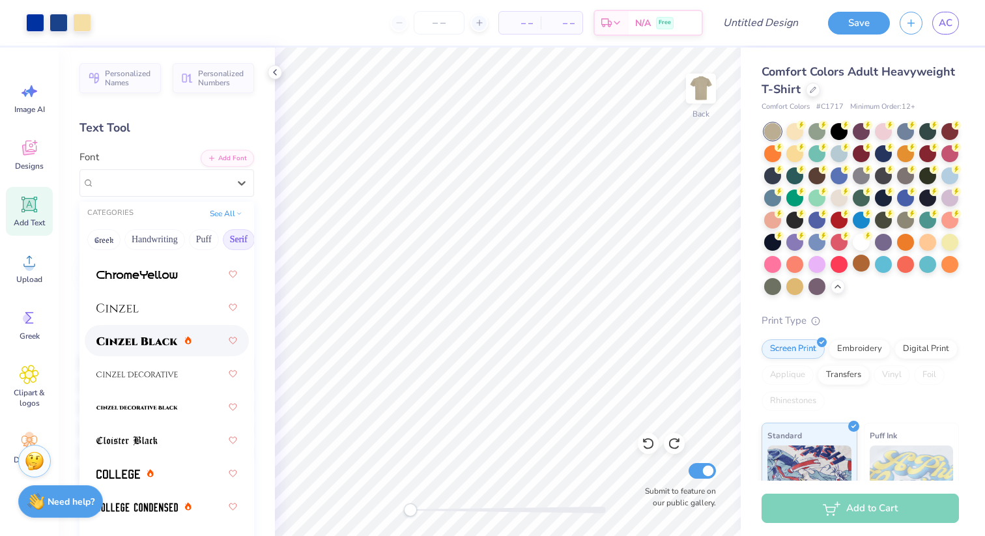
scroll to position [320, 0]
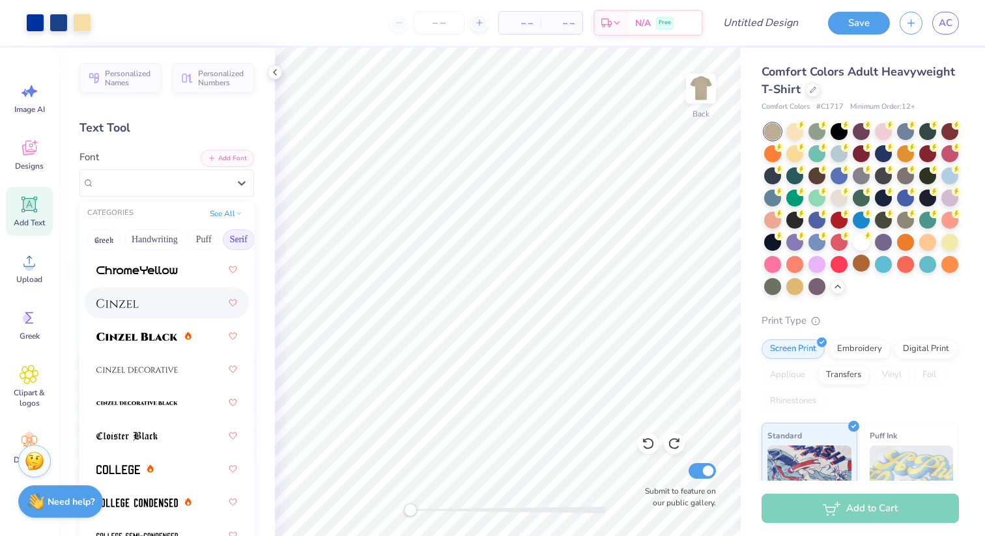
click at [178, 302] on div at bounding box center [166, 302] width 141 height 23
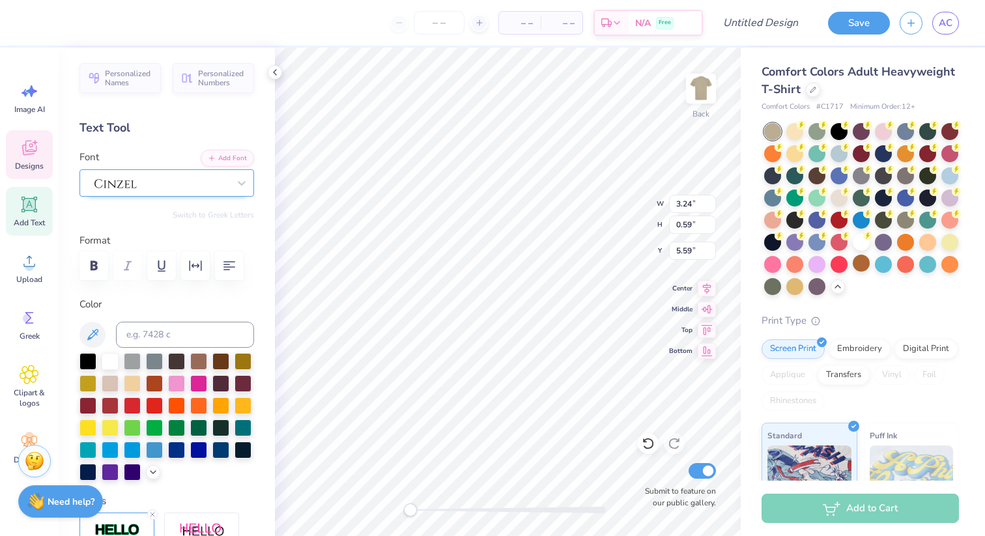
click at [212, 187] on div at bounding box center [161, 183] width 137 height 20
type input "vintage"
click at [214, 212] on button "See All" at bounding box center [226, 212] width 40 height 13
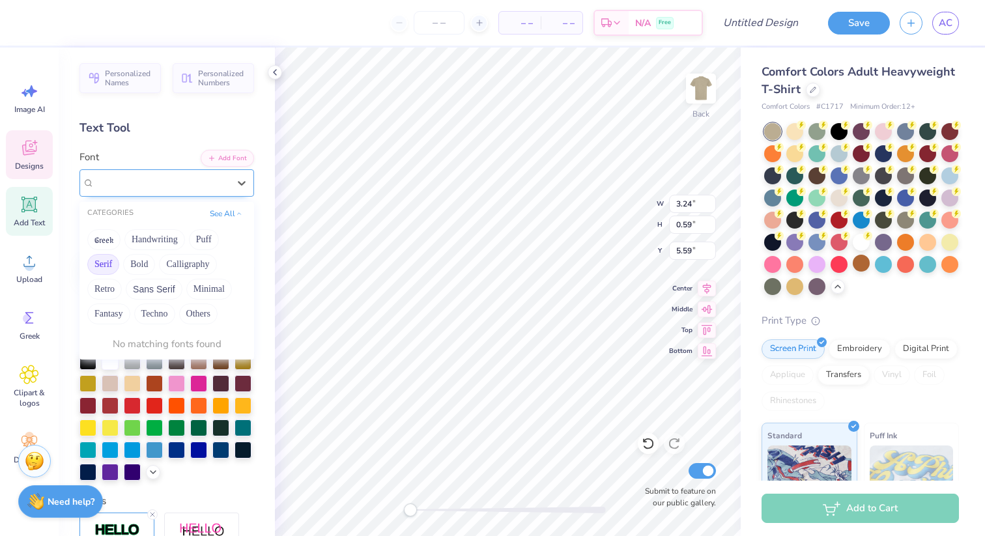
click at [139, 184] on div at bounding box center [161, 183] width 137 height 20
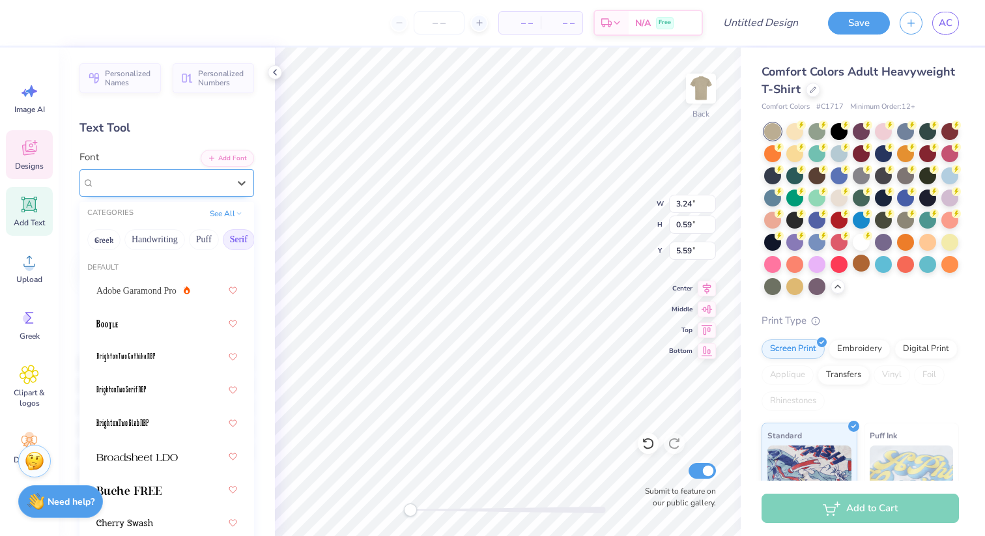
click at [139, 184] on div at bounding box center [161, 182] width 134 height 15
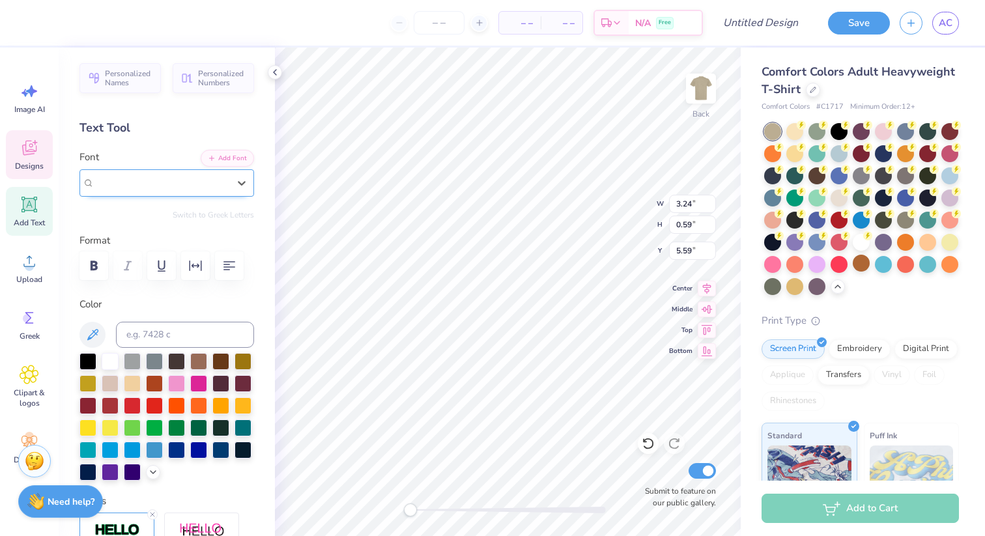
click at [214, 193] on div at bounding box center [166, 182] width 175 height 27
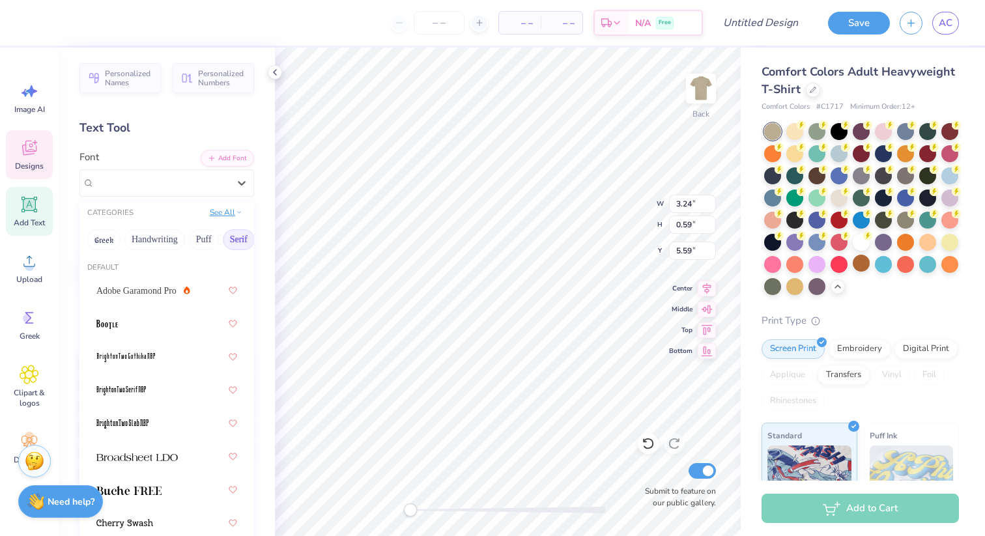
click at [229, 210] on button "See All" at bounding box center [226, 212] width 40 height 13
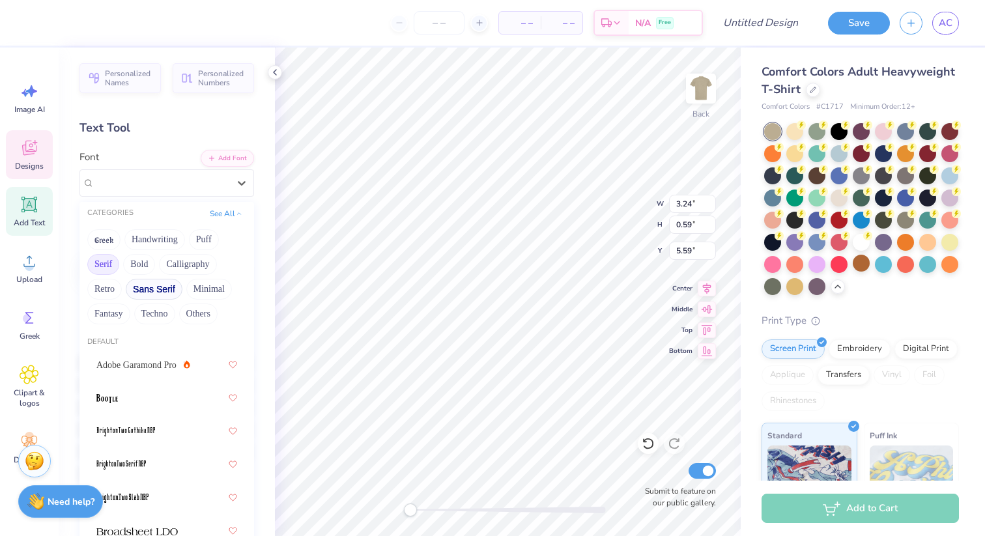
click at [166, 285] on button "Sans Serif" at bounding box center [154, 289] width 57 height 21
click at [119, 311] on button "Fantasy" at bounding box center [108, 314] width 43 height 21
click at [211, 287] on button "Minimal" at bounding box center [209, 289] width 46 height 21
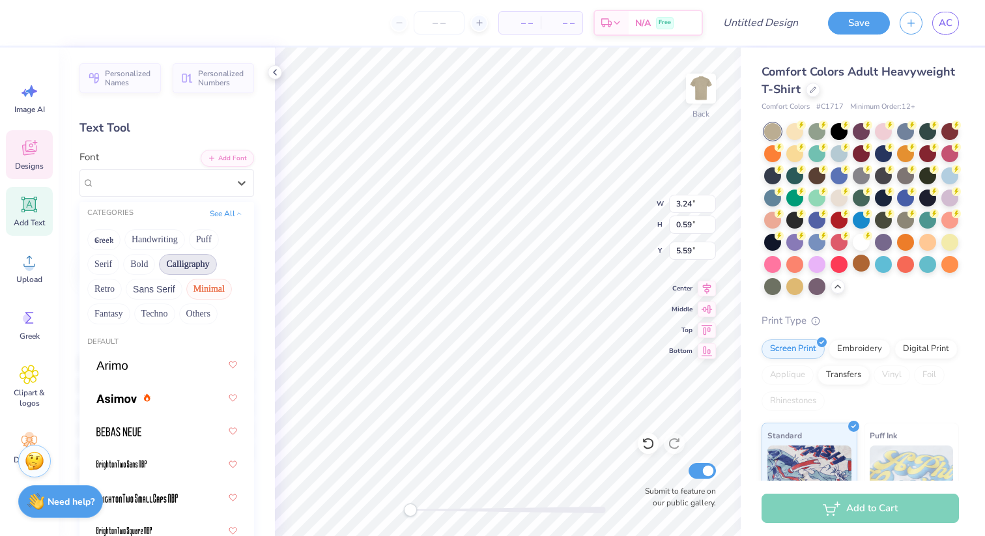
click at [207, 265] on button "Calligraphy" at bounding box center [187, 264] width 57 height 21
click at [114, 295] on button "Retro" at bounding box center [104, 289] width 35 height 21
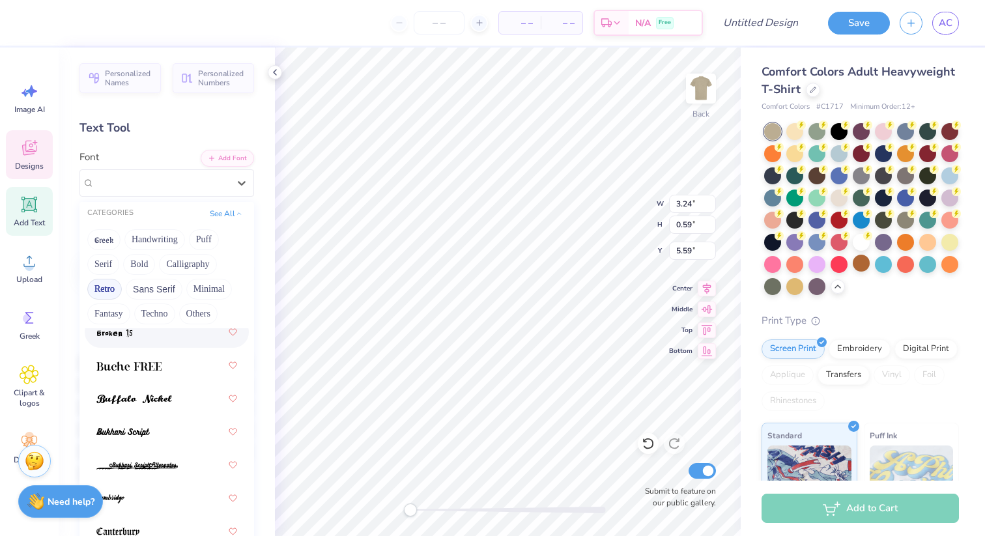
scroll to position [333, 0]
click at [189, 368] on div at bounding box center [166, 363] width 141 height 23
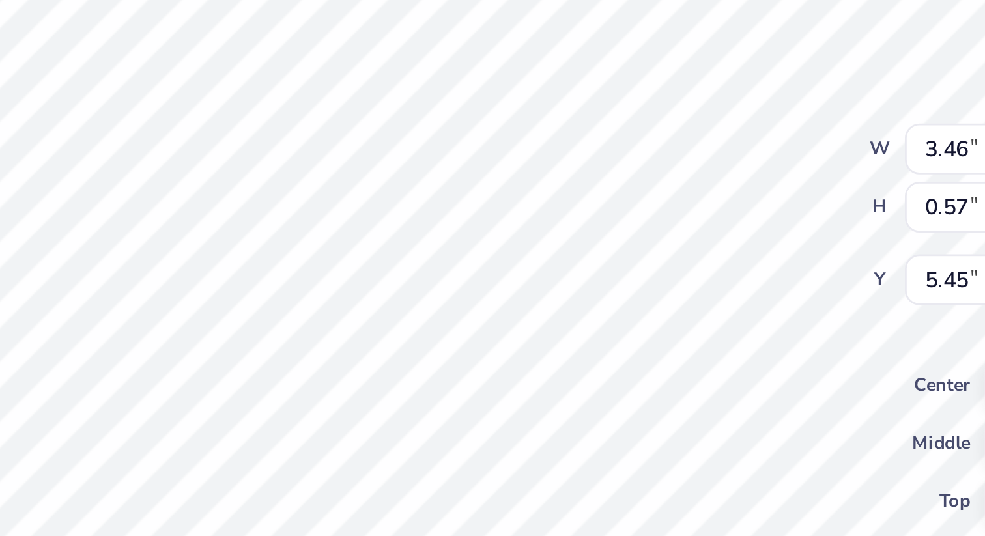
type input "5.45"
type input "3.75"
type input "0.61"
type input "5.58"
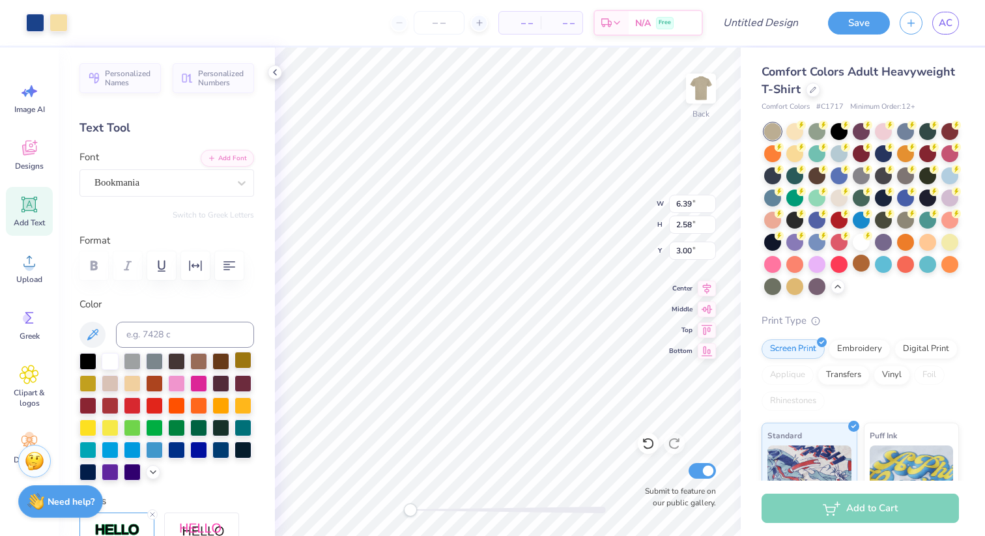
type input "3.36"
click at [431, 18] on input "number" at bounding box center [439, 22] width 51 height 23
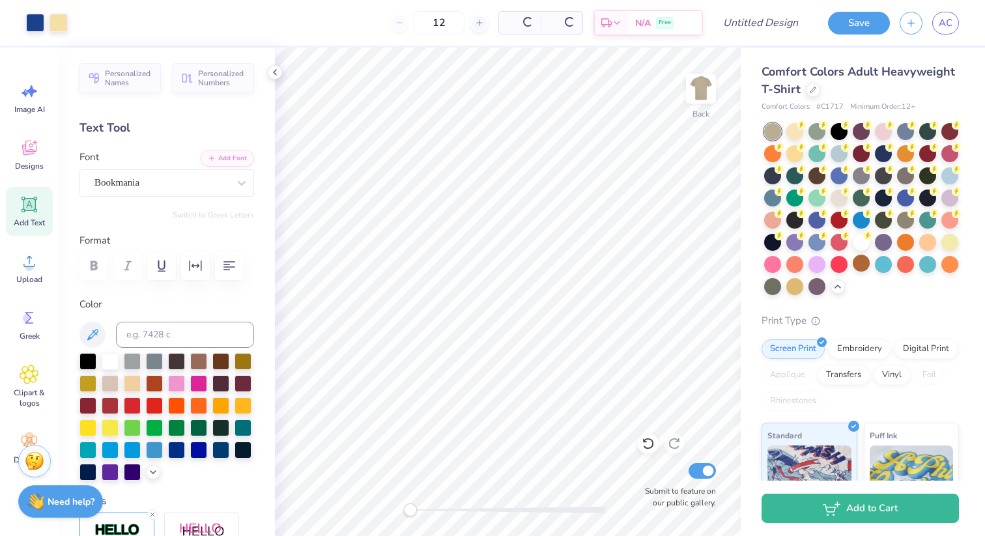
type input "12"
click at [365, 45] on div "12 Per Item Total Est. Delivery N/A Free" at bounding box center [390, 23] width 625 height 46
click at [492, 21] on span "$32.96" at bounding box center [478, 23] width 28 height 14
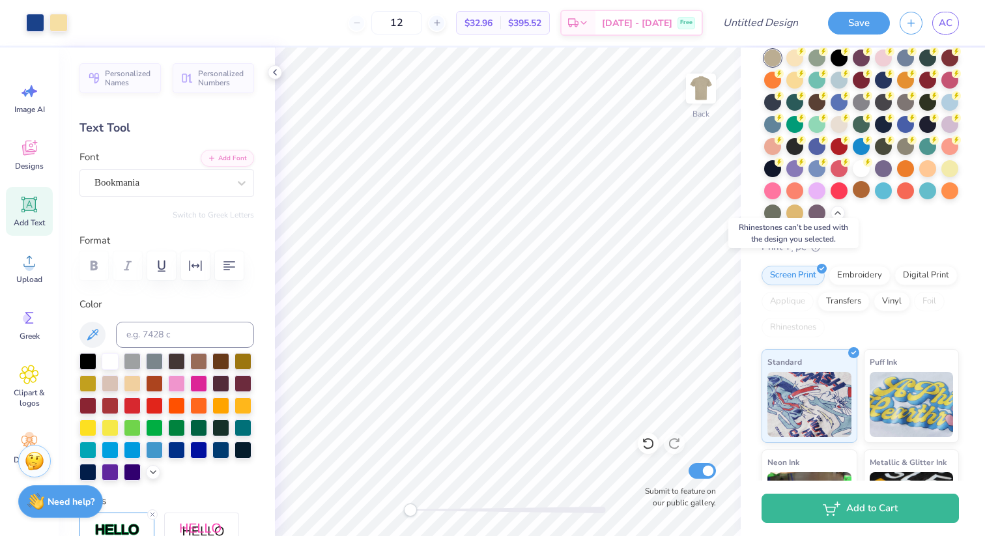
scroll to position [236, 0]
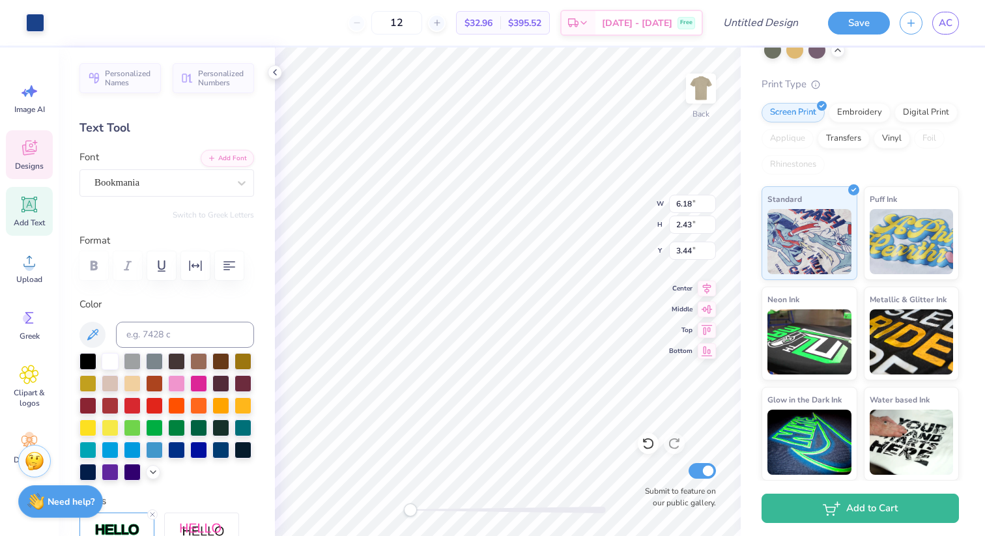
type input "3.77"
type input "1.62"
type input "3.76"
type input "6.18"
type input "2.43"
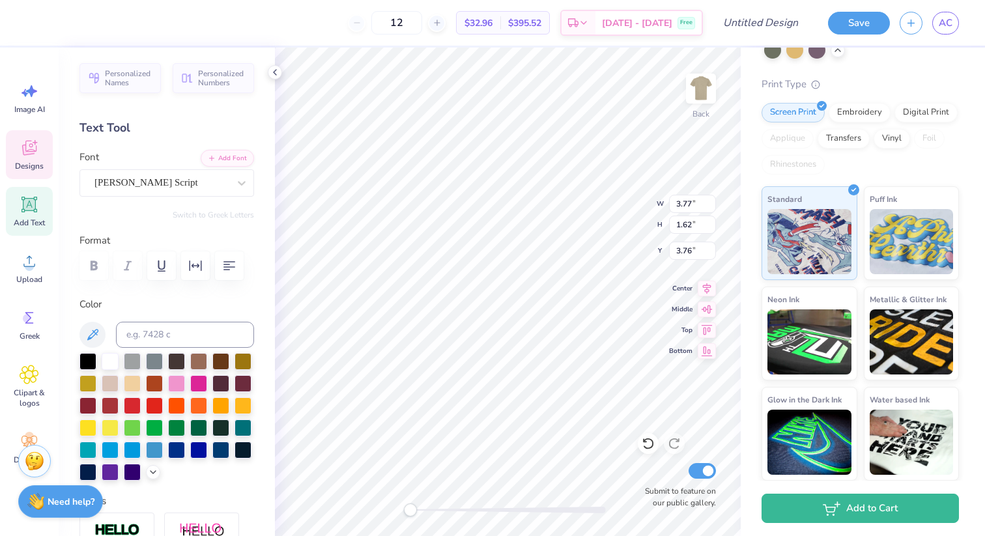
type input "3.44"
click at [32, 30] on div at bounding box center [35, 21] width 18 height 18
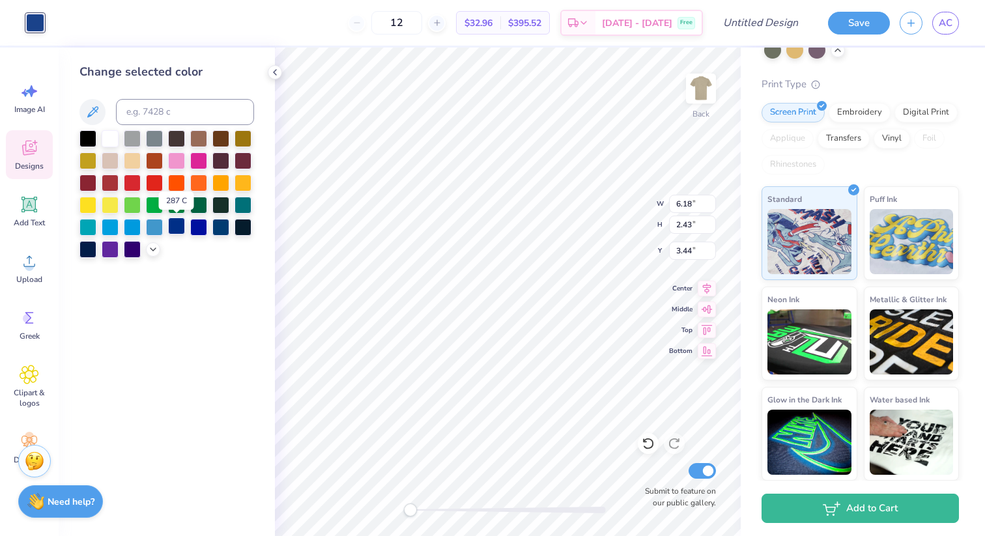
click at [180, 223] on div at bounding box center [176, 226] width 17 height 17
click at [269, 281] on div "Change selected color" at bounding box center [167, 292] width 216 height 489
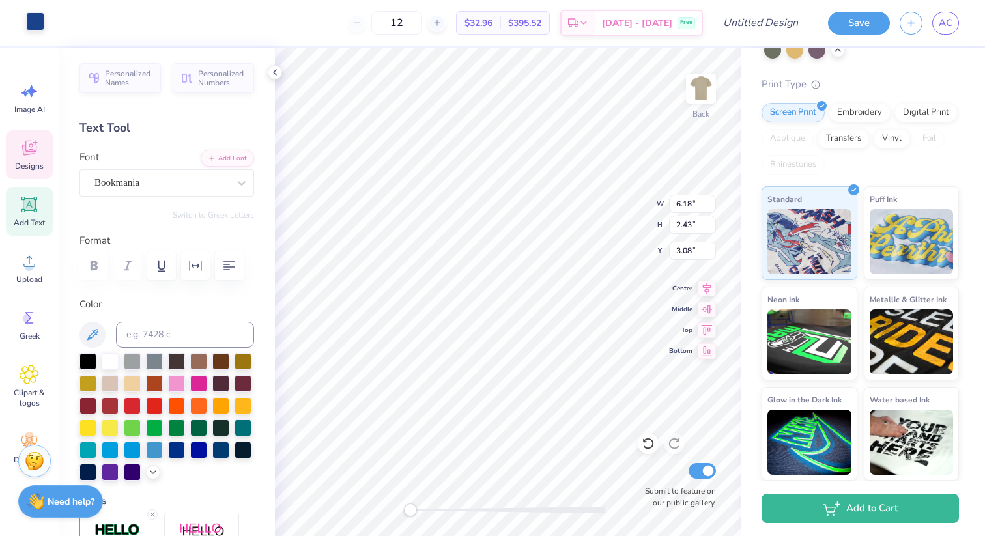
click at [34, 27] on div at bounding box center [35, 21] width 18 height 18
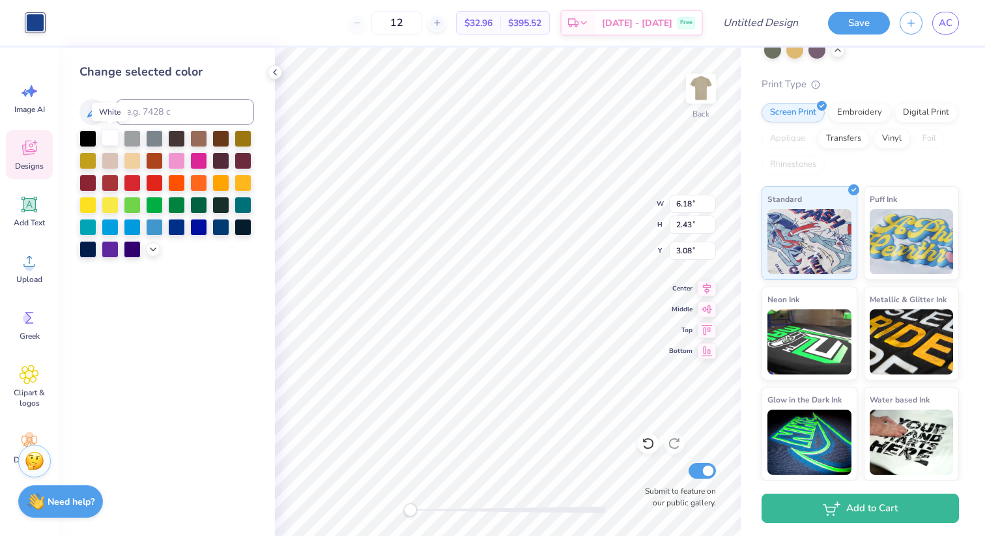
click at [108, 136] on div at bounding box center [110, 137] width 17 height 17
type input "3.77"
type input "1.62"
type input "3.41"
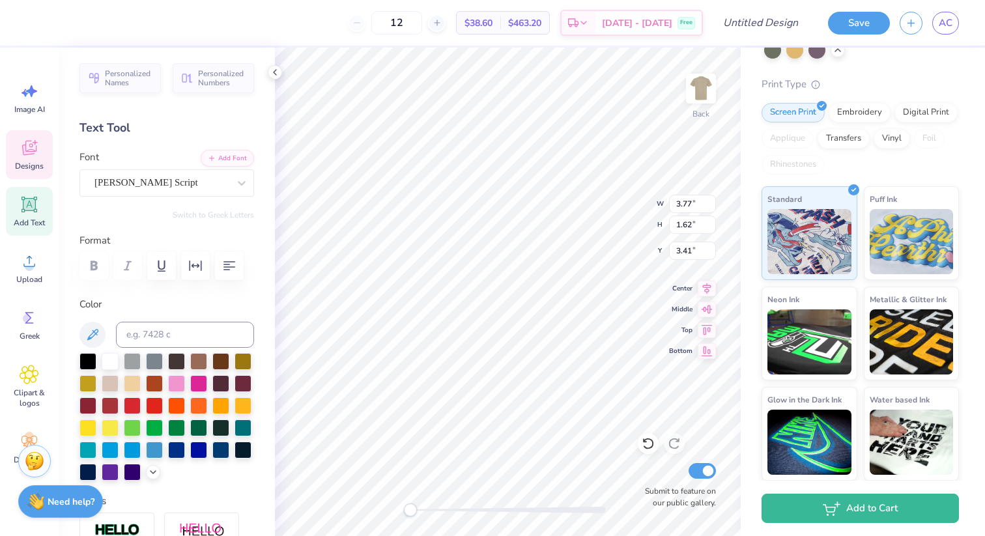
type input "0.81"
type input "0.65"
type input "4.80"
click at [46, 25] on div "Art colors 12 $32.96 Per Item $395.52 Total Est. Delivery [DATE] - [DATE] Free …" at bounding box center [492, 23] width 985 height 46
click at [44, 25] on div at bounding box center [35, 21] width 18 height 18
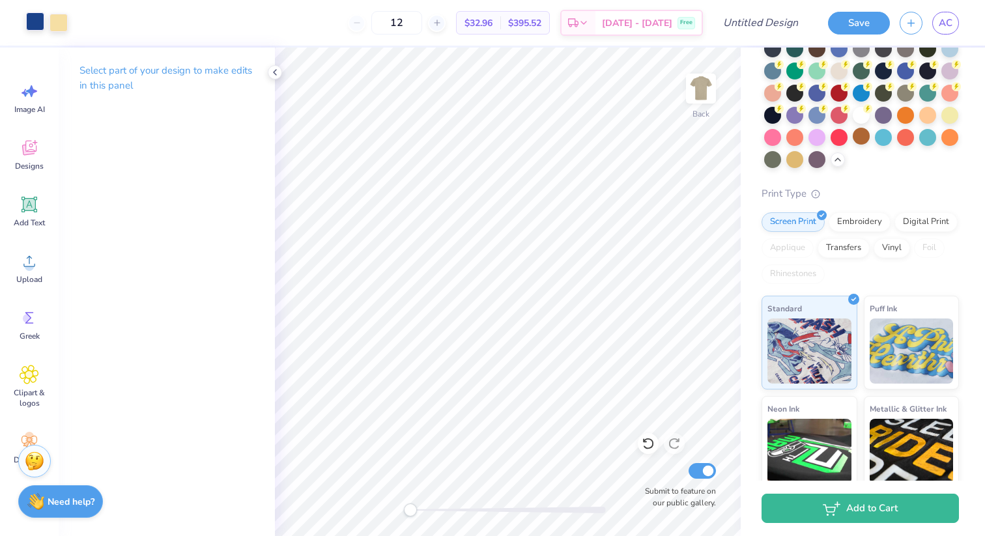
scroll to position [0, 0]
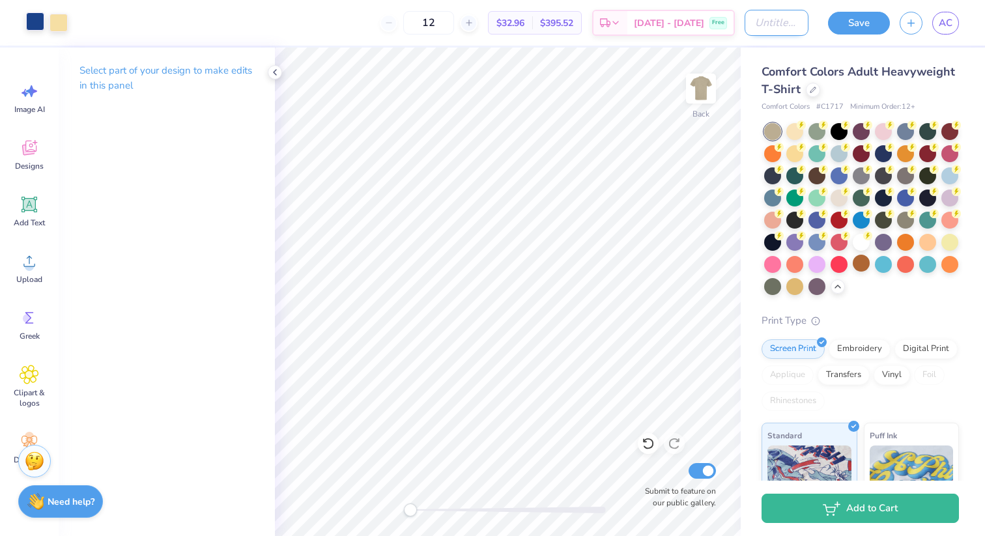
click at [780, 31] on input "Design Title" at bounding box center [777, 23] width 64 height 26
click at [758, 195] on div "Comfort Colors Adult Heavyweight T-Shirt Comfort Colors # C1717 Minimum Order: …" at bounding box center [863, 383] width 244 height 670
drag, startPoint x: 426, startPoint y: 21, endPoint x: 373, endPoint y: 21, distance: 53.4
click at [373, 21] on div "12" at bounding box center [397, 22] width 98 height 23
click at [422, 27] on input "24" at bounding box center [396, 22] width 51 height 23
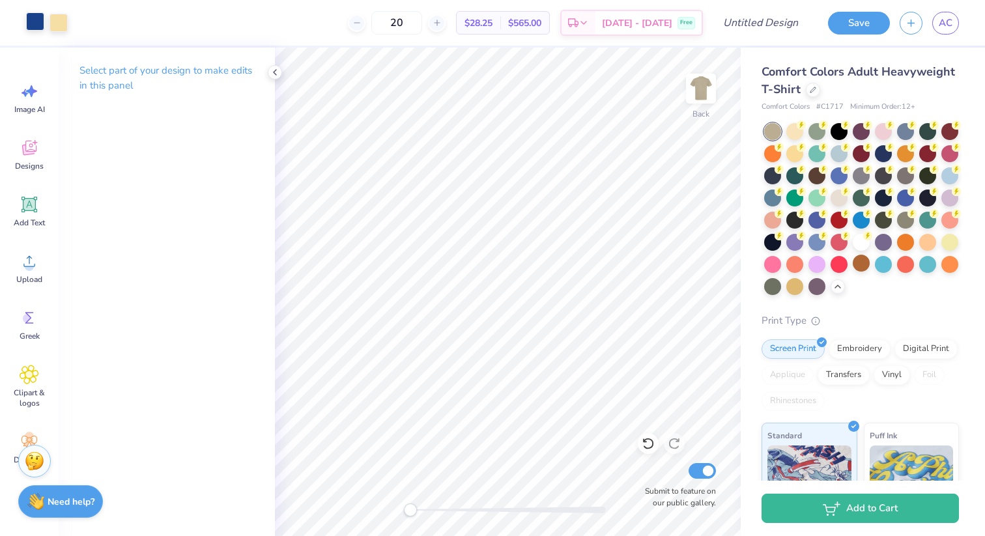
type input "20"
drag, startPoint x: 422, startPoint y: 25, endPoint x: 354, endPoint y: 25, distance: 68.4
click at [356, 25] on div "20 $28.25 Per Item $565.00 Total Est. Delivery [DATE] - [DATE] Free" at bounding box center [390, 23] width 625 height 46
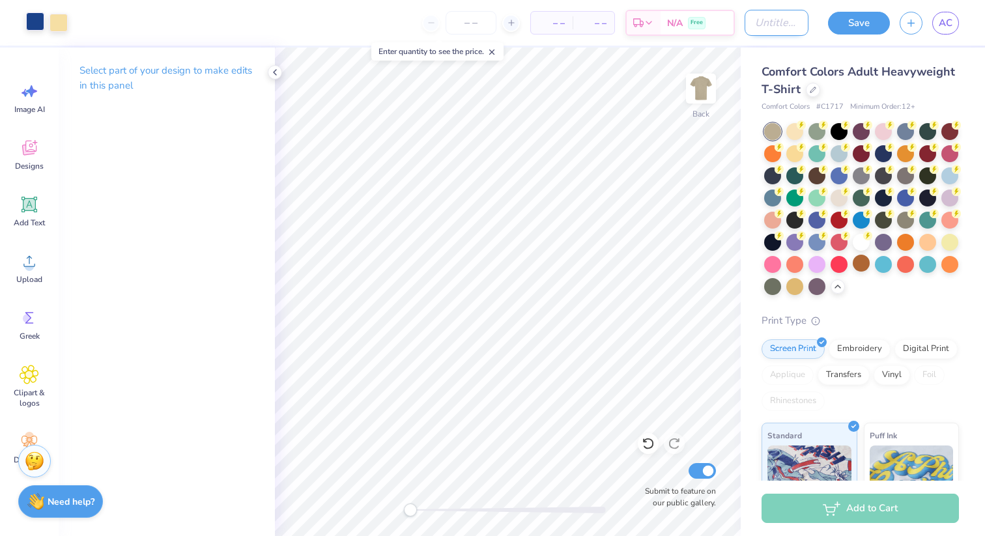
click at [749, 17] on input "Design Title" at bounding box center [777, 23] width 64 height 26
click at [749, 17] on input "mechanic" at bounding box center [777, 23] width 64 height 26
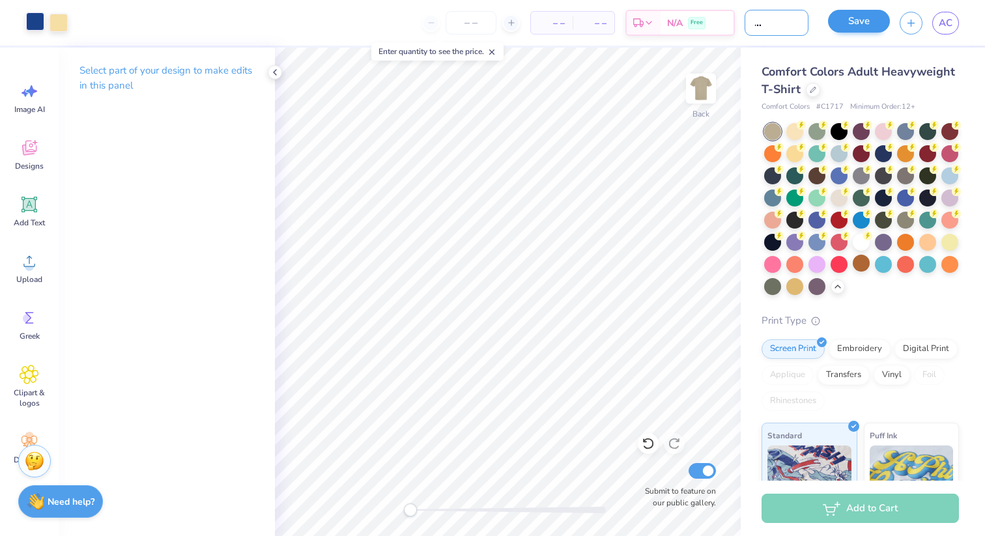
type input "FLEX mechanic"
click at [881, 24] on button "Save" at bounding box center [859, 21] width 62 height 23
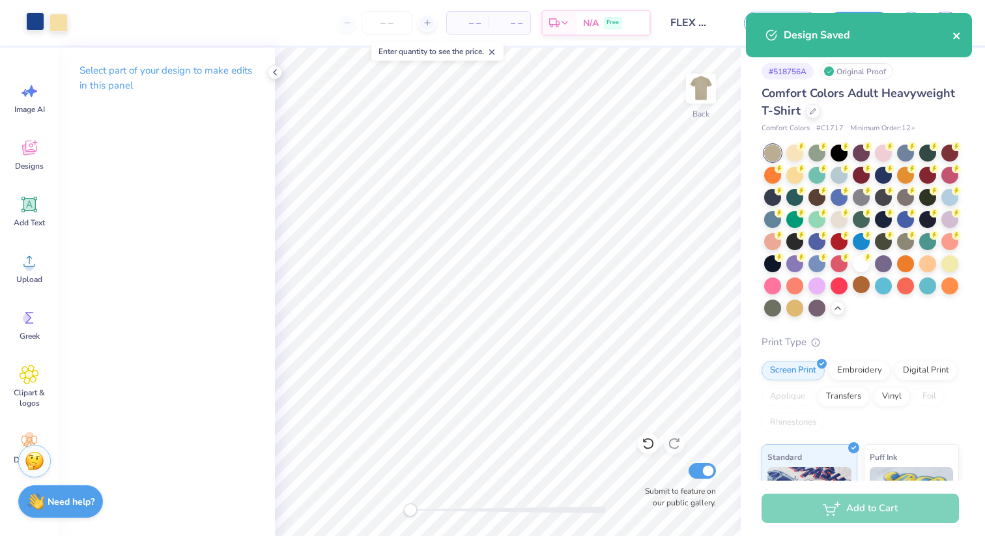
click at [958, 35] on icon "close" at bounding box center [956, 36] width 7 height 7
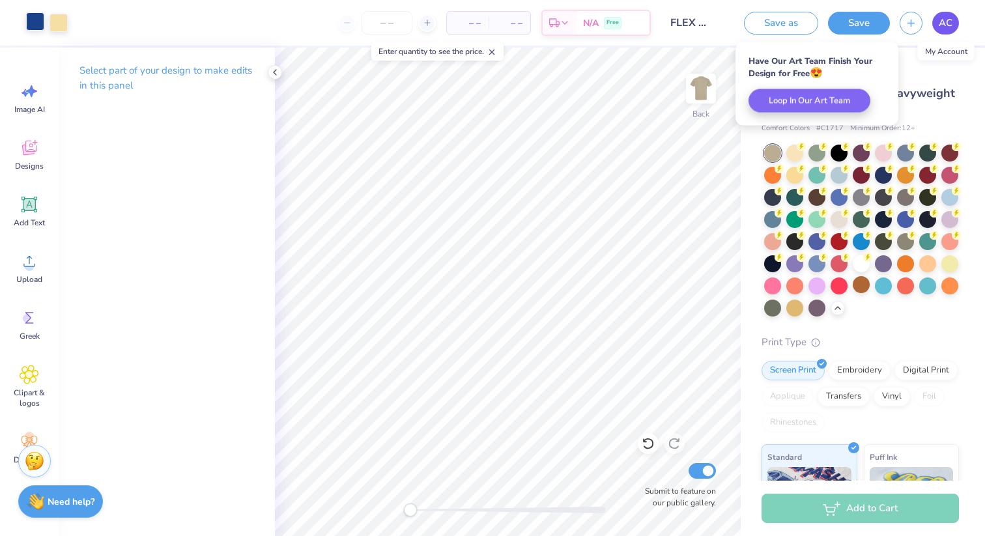
click at [948, 23] on span "AC" at bounding box center [946, 23] width 14 height 15
